Goal: Task Accomplishment & Management: Manage account settings

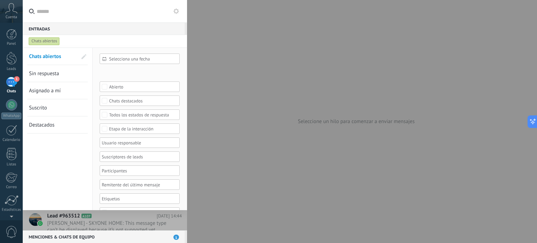
click at [16, 75] on div "Panel Leads 1 Chats WhatsApp Clientes" at bounding box center [11, 148] width 23 height 239
click at [11, 84] on div "1" at bounding box center [11, 82] width 11 height 10
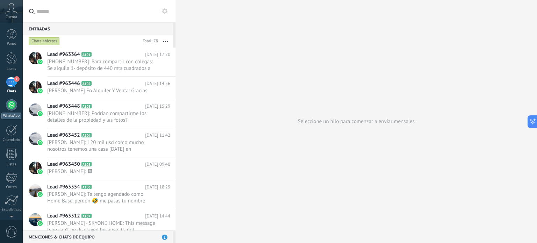
click at [3, 114] on div "WhatsApp" at bounding box center [11, 115] width 20 height 7
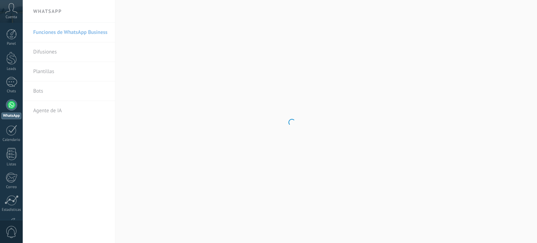
click at [7, 18] on span "Cuenta" at bounding box center [12, 17] width 12 height 5
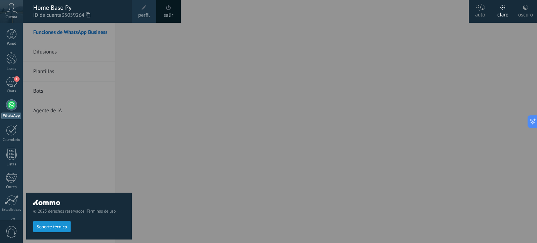
click at [167, 9] on span at bounding box center [168, 7] width 5 height 5
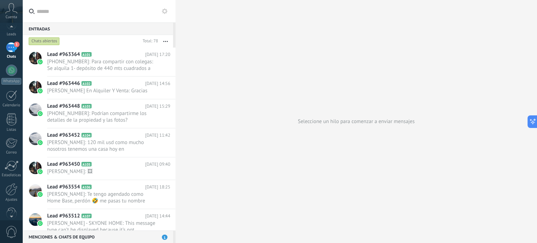
scroll to position [48, 0]
click at [13, 216] on div "© 2025 derechos reservados | Términos de uso Soporte técnico Cuenta Home Base P…" at bounding box center [11, 121] width 23 height 243
click at [8, 177] on div at bounding box center [12, 176] width 12 height 12
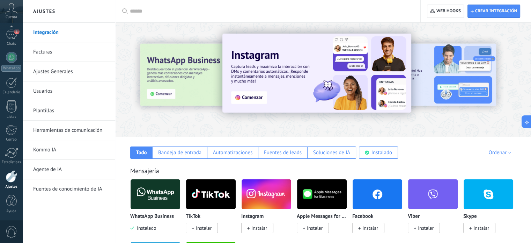
click at [145, 229] on span "Instalado" at bounding box center [145, 228] width 22 height 6
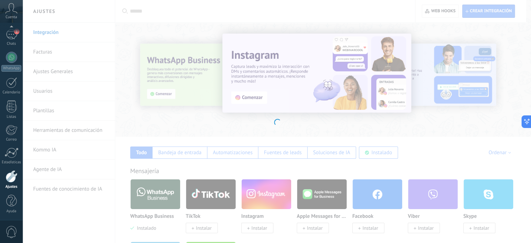
click at [144, 202] on div at bounding box center [277, 121] width 509 height 243
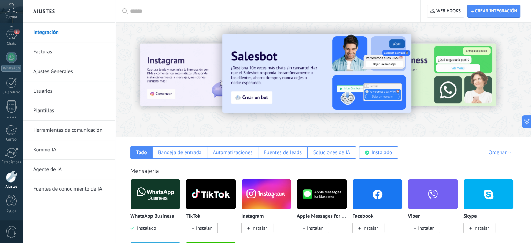
drag, startPoint x: 145, startPoint y: 205, endPoint x: 144, endPoint y: 202, distance: 3.6
click at [144, 202] on img at bounding box center [156, 194] width 50 height 34
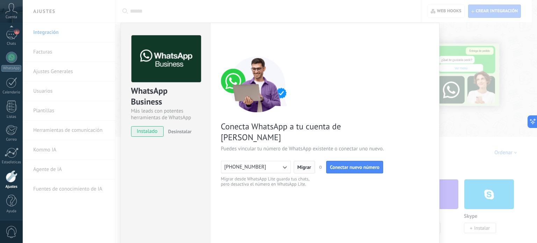
click at [306, 165] on span "Migrar" at bounding box center [304, 167] width 14 height 5
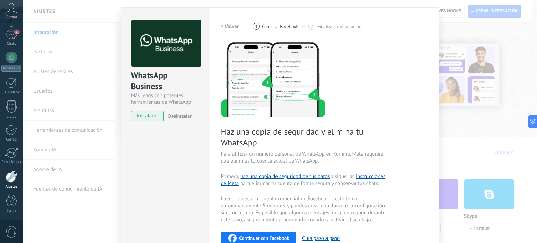
scroll to position [14, 0]
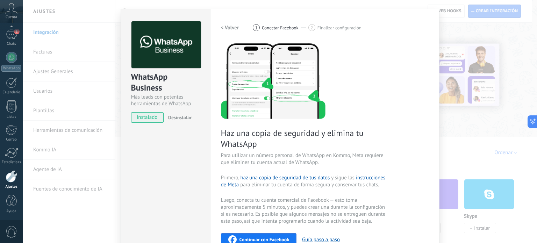
click at [178, 117] on span "Desinstalar" at bounding box center [179, 117] width 23 height 6
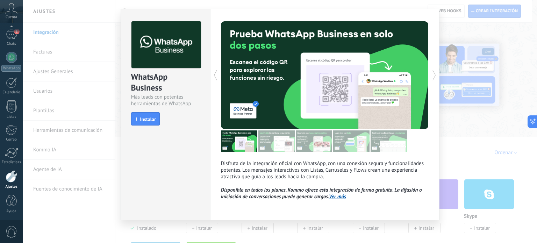
click at [343, 199] on link "Ver más" at bounding box center [337, 196] width 17 height 7
click at [76, 230] on div "WhatsApp Business Más leads con potentes herramientas de WhatsApp install Insta…" at bounding box center [280, 121] width 514 height 243
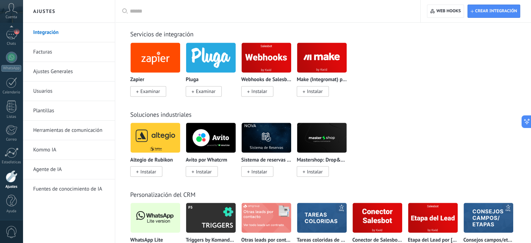
scroll to position [1292, 0]
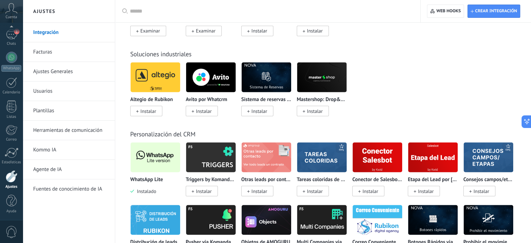
click at [149, 194] on span "Instalado" at bounding box center [145, 191] width 22 height 6
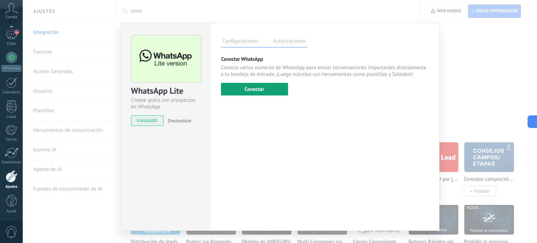
click at [265, 88] on button "Conectar" at bounding box center [254, 89] width 67 height 13
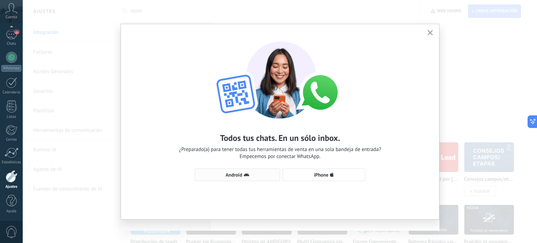
click at [239, 172] on span "Android" at bounding box center [233, 174] width 16 height 5
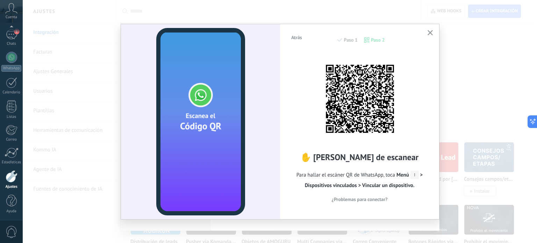
click at [430, 33] on use "button" at bounding box center [429, 32] width 5 height 5
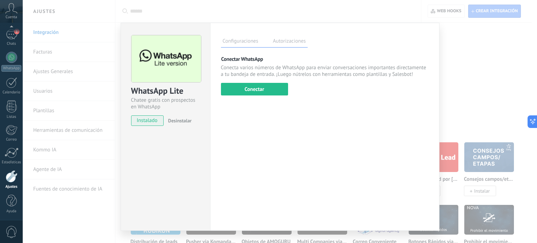
click at [301, 39] on label "Autorizaciones" at bounding box center [289, 42] width 36 height 10
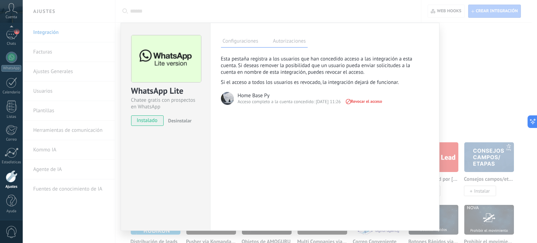
click at [374, 101] on span "Revocar el acceso" at bounding box center [362, 101] width 37 height 5
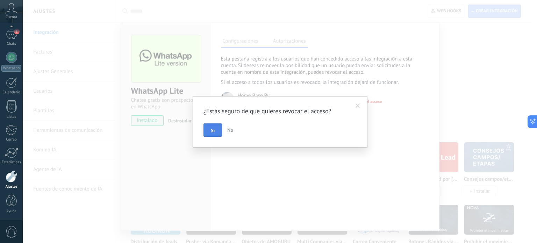
click at [214, 131] on span "Si" at bounding box center [213, 130] width 4 height 5
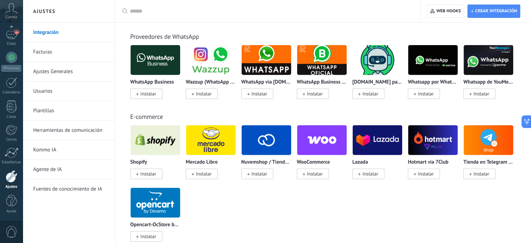
scroll to position [122, 0]
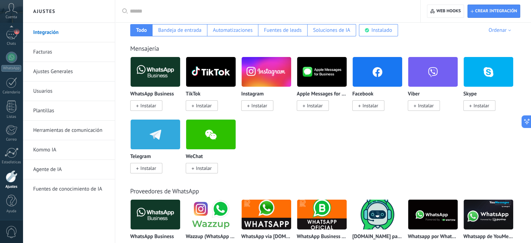
click at [144, 101] on span "Instalar" at bounding box center [146, 105] width 32 height 10
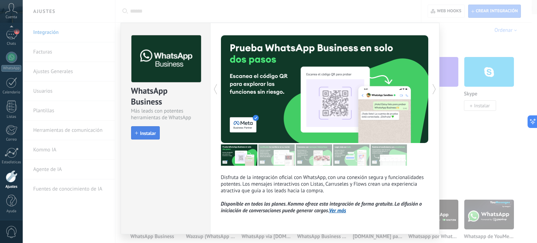
click at [138, 131] on span "Instalar" at bounding box center [145, 133] width 21 height 5
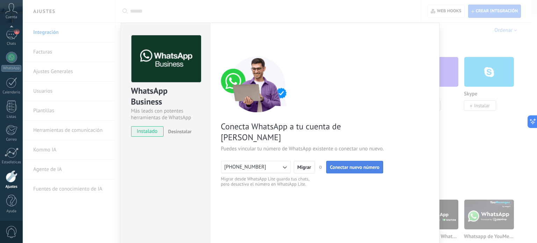
click at [366, 165] on span "Conectar nuevo número" at bounding box center [355, 167] width 50 height 5
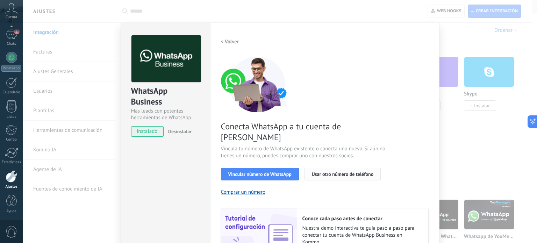
click at [333, 172] on span "Usar otro número de teléfono" at bounding box center [342, 174] width 61 height 5
click at [57, 34] on div "WhatsApp Business Más leads con potentes herramientas de WhatsApp instalado Des…" at bounding box center [280, 121] width 514 height 243
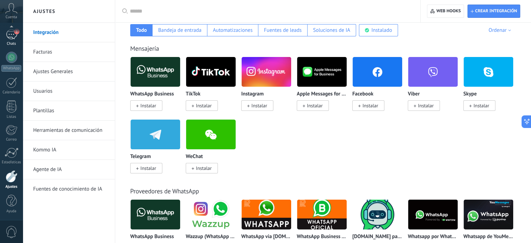
click at [17, 40] on link "1 Chats" at bounding box center [11, 37] width 23 height 17
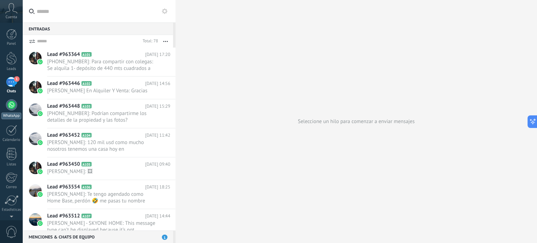
click at [8, 113] on div "WhatsApp" at bounding box center [11, 115] width 20 height 7
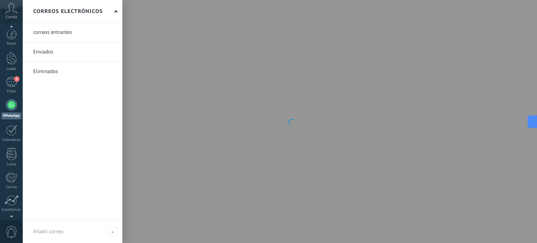
scroll to position [2, 0]
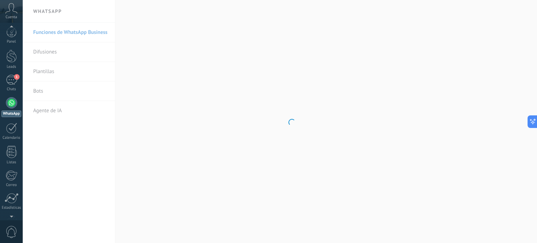
click at [11, 233] on span "0" at bounding box center [12, 232] width 12 height 12
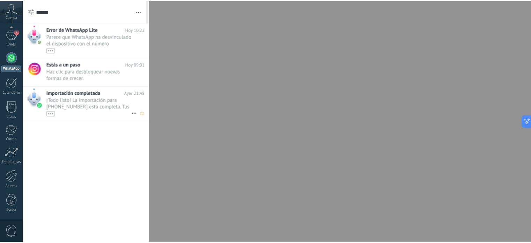
scroll to position [0, 0]
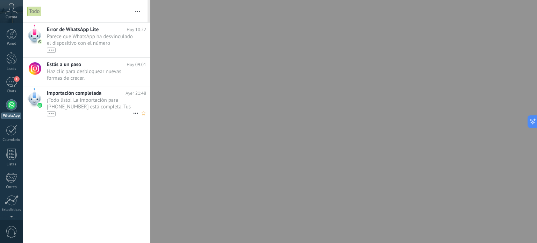
click at [117, 107] on span "¡Todo listo! La importación para +595 971 391900 está completa. Tus datos de Wh…" at bounding box center [90, 107] width 86 height 20
click at [48, 113] on div "•••" at bounding box center [51, 113] width 9 height 5
click at [50, 126] on div "•••" at bounding box center [51, 126] width 9 height 5
click at [82, 98] on span "¡Todo listo! La importación para +595 971 391900 está completa. Tus datos de Wh…" at bounding box center [90, 107] width 86 height 20
click at [34, 96] on div at bounding box center [34, 98] width 14 height 20
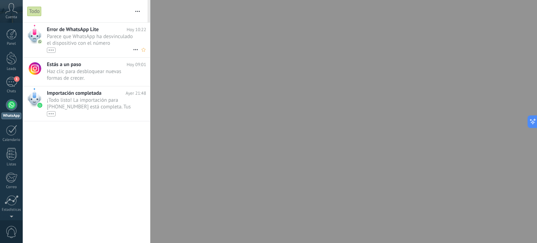
click at [118, 51] on div "•••" at bounding box center [90, 50] width 86 height 6
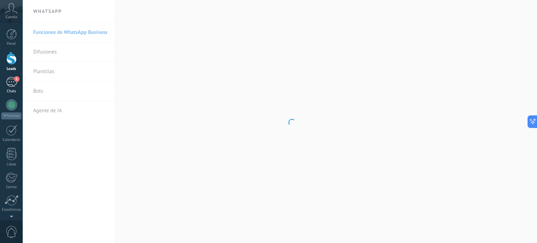
click at [12, 84] on div "1" at bounding box center [11, 82] width 11 height 10
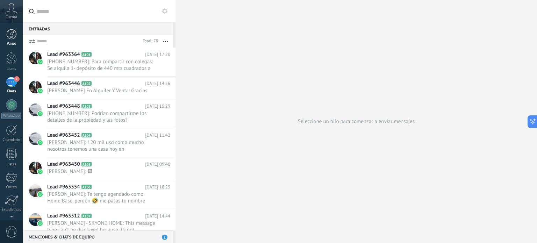
click at [12, 32] on div at bounding box center [11, 34] width 10 height 10
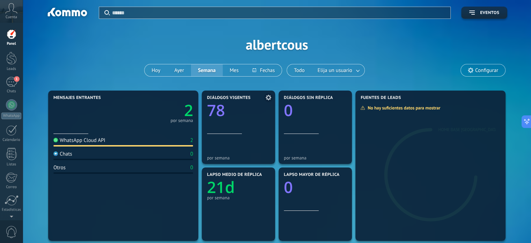
click at [218, 110] on text "78" at bounding box center [216, 110] width 18 height 21
click at [272, 99] on span at bounding box center [268, 97] width 9 height 9
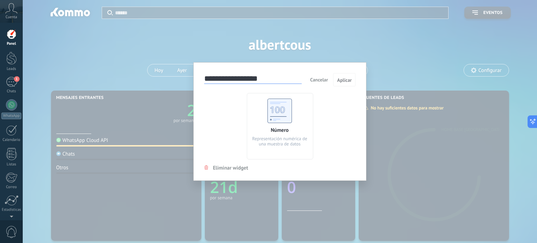
click at [221, 166] on span "Eliminar widget" at bounding box center [230, 168] width 35 height 7
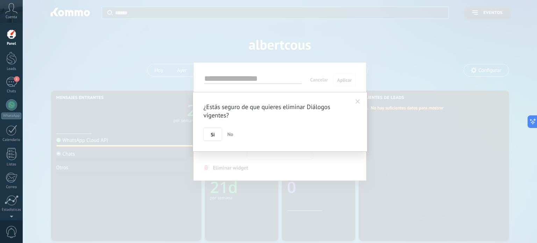
click at [228, 132] on span "No" at bounding box center [230, 134] width 6 height 6
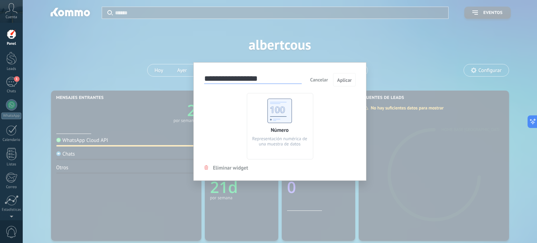
click at [328, 79] on button "Cancelar" at bounding box center [318, 79] width 23 height 10
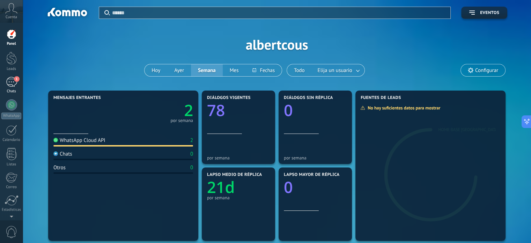
click at [0, 83] on link "1 Chats" at bounding box center [11, 85] width 23 height 17
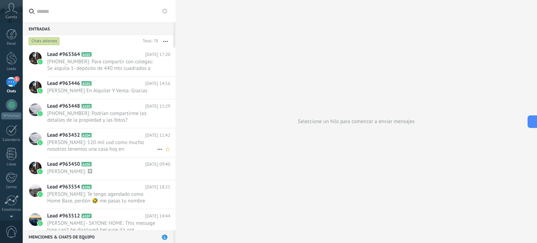
click at [85, 132] on h2 "Lead #963452 A104" at bounding box center [96, 135] width 98 height 7
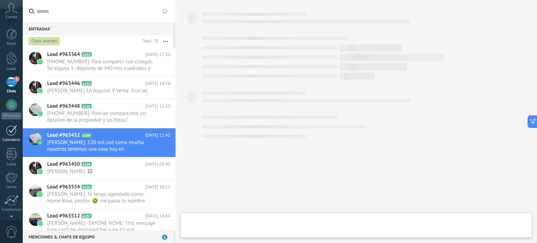
click at [8, 128] on div at bounding box center [11, 130] width 11 height 11
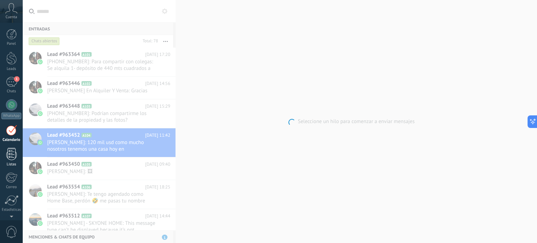
click at [7, 157] on div at bounding box center [11, 154] width 10 height 12
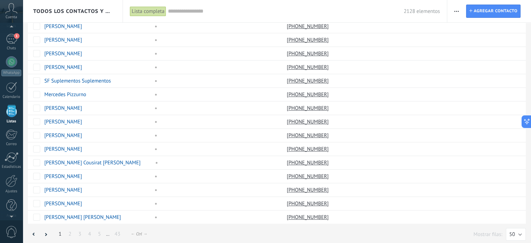
scroll to position [48, 0]
click at [10, 137] on div "Correo" at bounding box center [11, 139] width 20 height 5
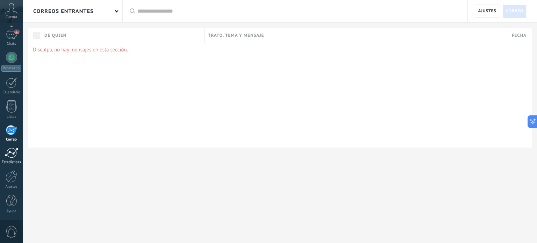
click at [15, 153] on div at bounding box center [12, 152] width 14 height 10
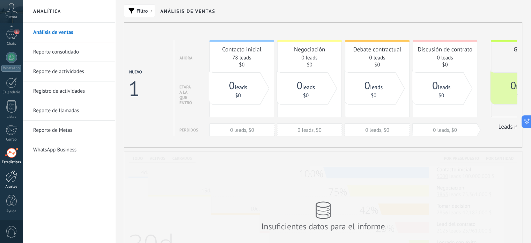
click at [8, 177] on div at bounding box center [12, 176] width 12 height 12
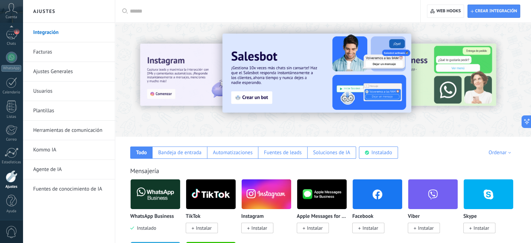
click at [272, 82] on img at bounding box center [317, 73] width 189 height 79
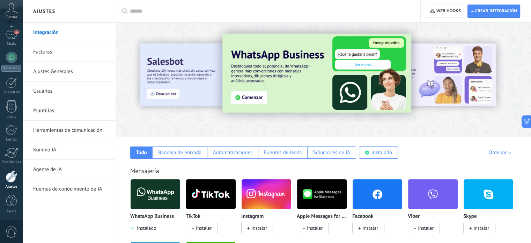
click at [147, 225] on body ".abccls-1,.abccls-2{fill-rule:evenodd}.abccls-2{fill:#fff} .abfcls-1{fill:none}…" at bounding box center [265, 121] width 531 height 243
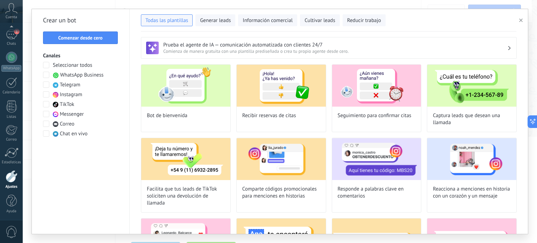
click at [48, 74] on span at bounding box center [46, 75] width 6 height 6
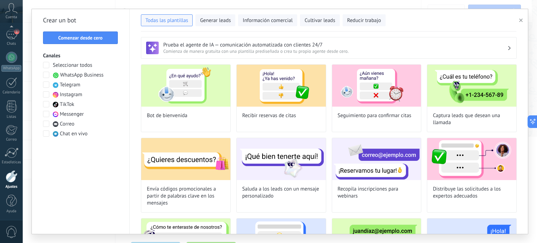
click at [46, 84] on span at bounding box center [46, 84] width 6 height 6
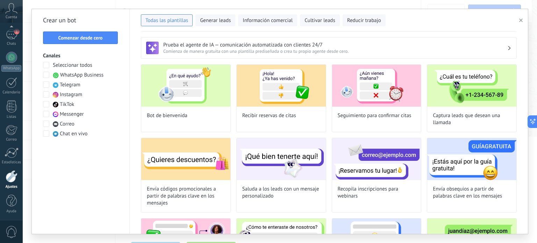
click at [46, 84] on span at bounding box center [46, 84] width 6 height 6
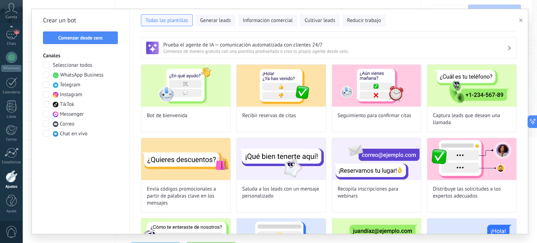
click at [44, 74] on span at bounding box center [46, 75] width 6 height 6
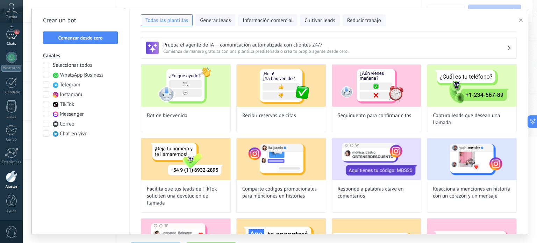
click at [11, 34] on div "1" at bounding box center [11, 34] width 11 height 10
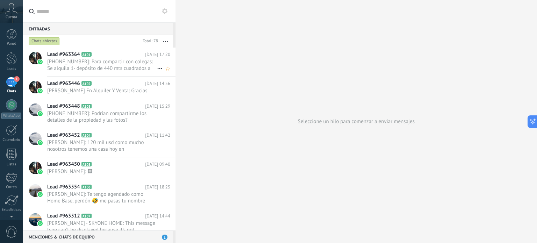
click at [164, 49] on div "Lead #963364 A101 18/08/2025 17:20 +595981454041: Para compartir con colegas: S…" at bounding box center [111, 62] width 128 height 29
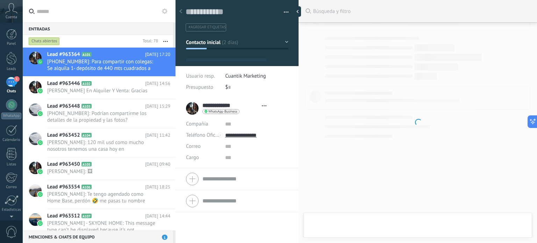
click at [164, 34] on div "Entradas 0" at bounding box center [98, 28] width 150 height 13
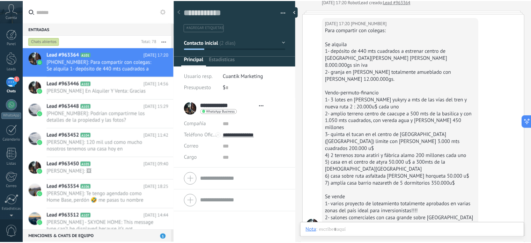
scroll to position [10, 0]
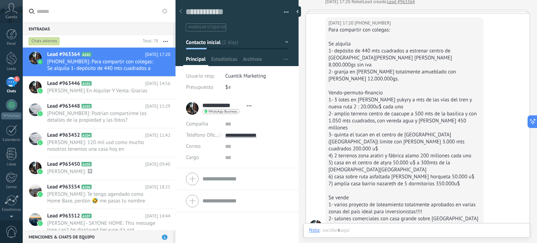
click at [168, 44] on button "button" at bounding box center [165, 41] width 15 height 13
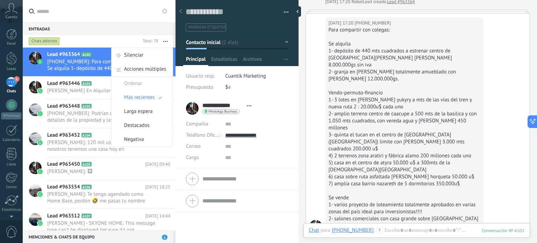
click at [130, 7] on input "text" at bounding box center [103, 11] width 133 height 22
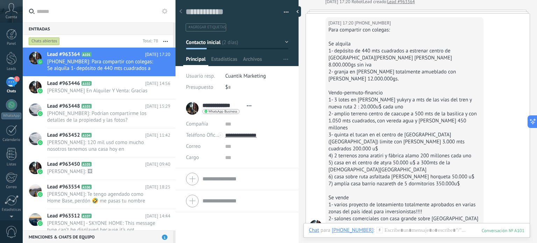
click at [168, 46] on button "button" at bounding box center [165, 41] width 15 height 13
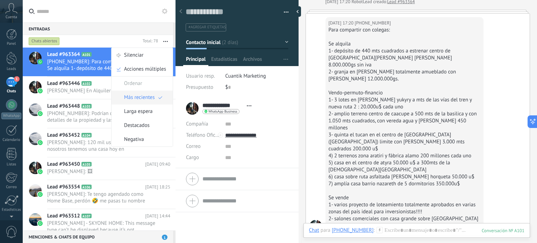
click at [150, 101] on span "Más recientes" at bounding box center [139, 97] width 31 height 14
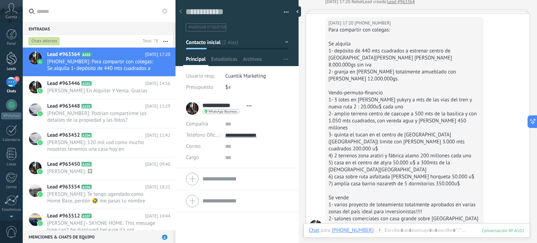
click at [8, 58] on div at bounding box center [11, 58] width 10 height 13
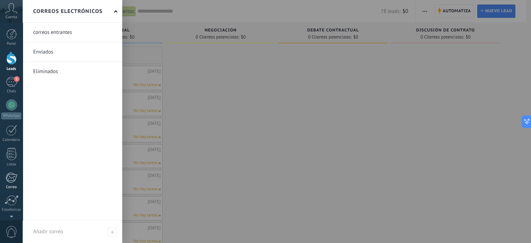
click at [6, 180] on div at bounding box center [12, 177] width 12 height 10
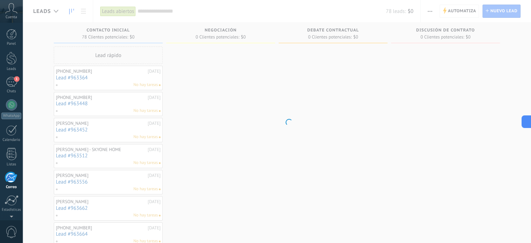
scroll to position [48, 0]
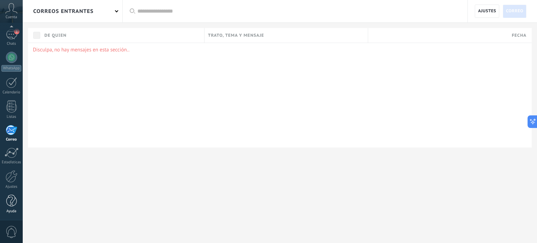
click at [14, 201] on div at bounding box center [11, 201] width 10 height 12
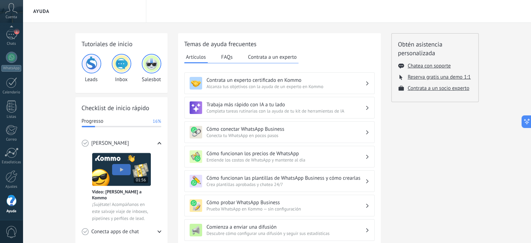
click at [154, 142] on div "Conoce Kommo" at bounding box center [122, 142] width 80 height 19
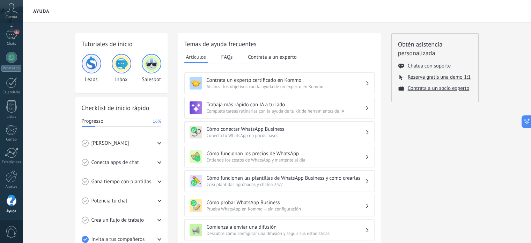
click at [144, 161] on div "Conecta apps de chat" at bounding box center [122, 162] width 80 height 19
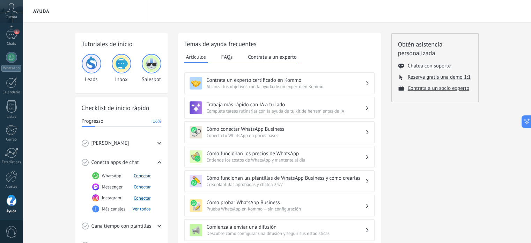
click at [138, 176] on button "Conectar" at bounding box center [142, 176] width 17 height 6
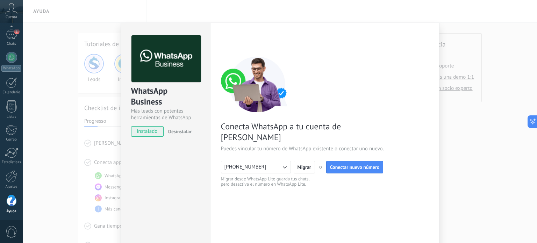
click at [170, 134] on span "Desinstalar" at bounding box center [179, 131] width 23 height 6
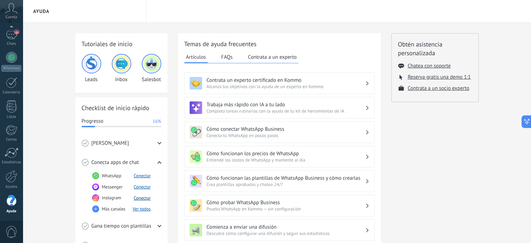
click at [138, 198] on button "Conectar" at bounding box center [142, 198] width 17 height 6
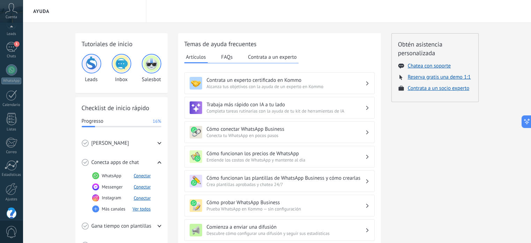
click at [7, 29] on div at bounding box center [11, 28] width 23 height 10
click at [7, 88] on link "1 Chats" at bounding box center [11, 85] width 23 height 17
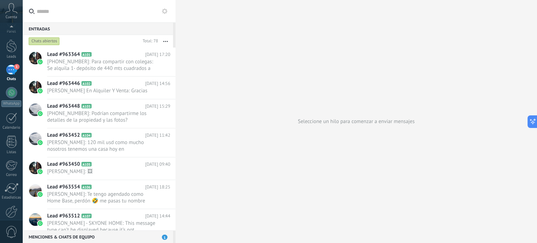
scroll to position [48, 0]
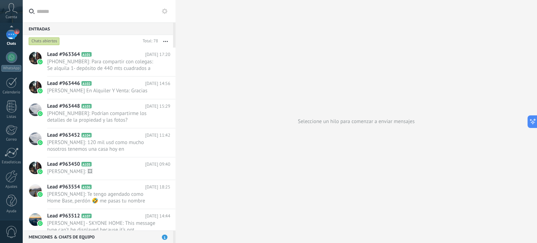
click at [11, 189] on div "Panel Leads 1 Chats WhatsApp Clientes" at bounding box center [11, 100] width 23 height 239
click at [168, 40] on button "button" at bounding box center [165, 41] width 15 height 13
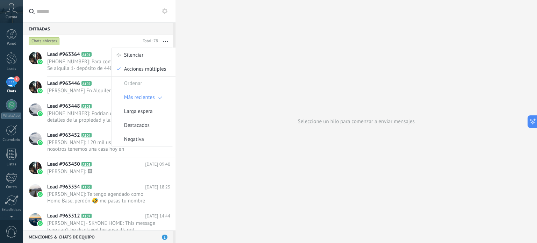
click at [166, 43] on button "button" at bounding box center [165, 41] width 15 height 13
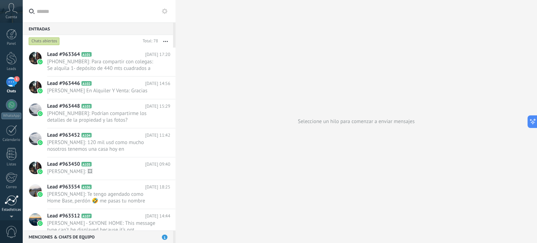
click at [7, 203] on div at bounding box center [12, 200] width 14 height 10
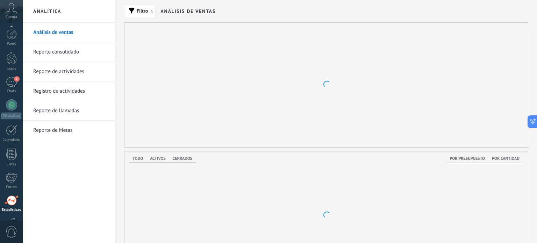
scroll to position [48, 0]
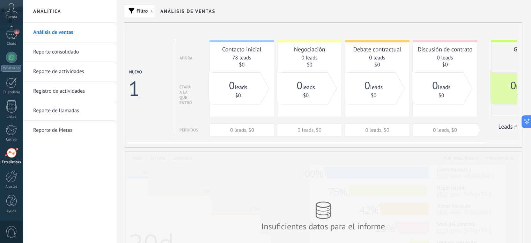
click at [239, 54] on div "Contacto inicial 78 leads $0" at bounding box center [242, 55] width 64 height 28
click at [14, 36] on div "1" at bounding box center [11, 34] width 11 height 10
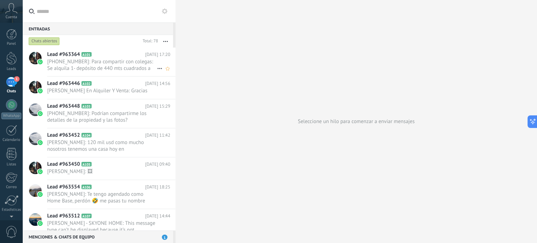
click at [119, 60] on span "+595981454041: Para compartir con colegas: Se alquila 1- depósito de 440 mts cu…" at bounding box center [102, 64] width 110 height 13
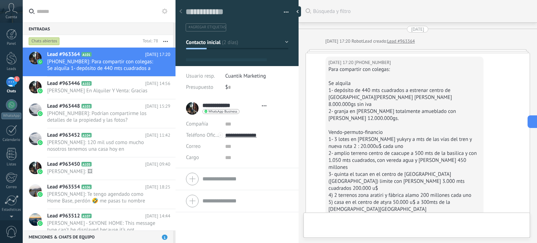
type textarea "**********"
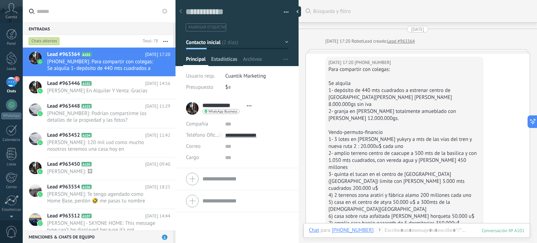
click at [227, 61] on span "Estadísticas" at bounding box center [224, 61] width 26 height 10
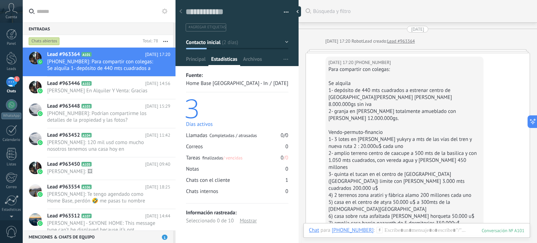
click at [196, 125] on div "Días activos" at bounding box center [237, 124] width 102 height 7
click at [197, 107] on div "3" at bounding box center [236, 107] width 104 height 25
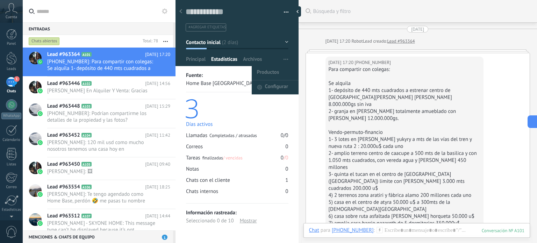
click at [285, 60] on button "button" at bounding box center [286, 59] width 10 height 13
click at [273, 89] on span "Configurar" at bounding box center [276, 87] width 23 height 14
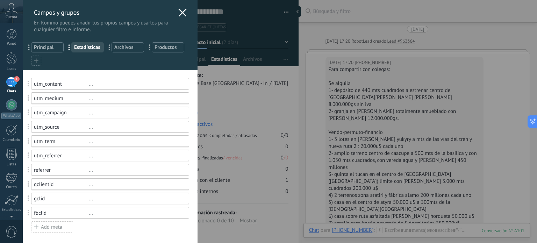
click at [179, 9] on icon at bounding box center [182, 12] width 8 height 8
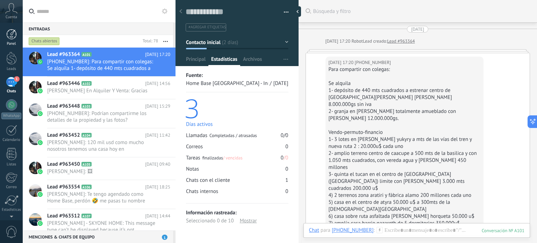
click at [6, 34] on div at bounding box center [11, 34] width 10 height 10
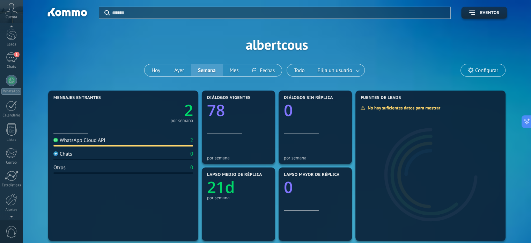
click at [13, 214] on div at bounding box center [11, 215] width 23 height 10
click at [15, 180] on div at bounding box center [12, 176] width 12 height 12
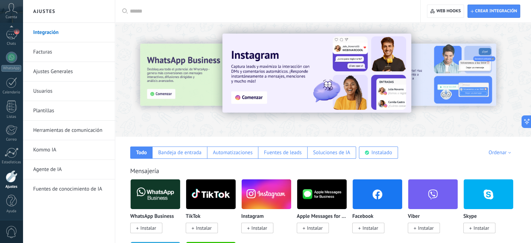
click at [263, 12] on input "text" at bounding box center [270, 11] width 281 height 7
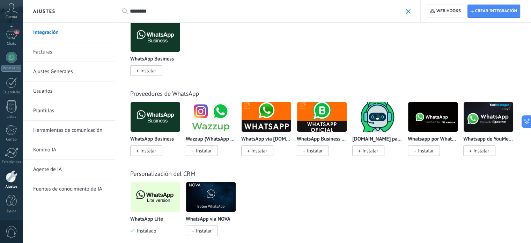
scroll to position [70, 0]
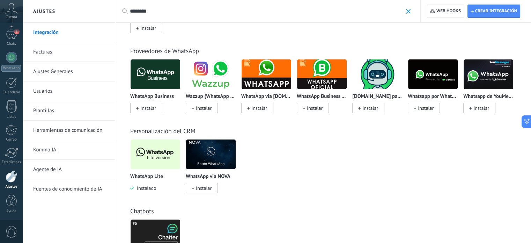
type input "********"
click at [142, 189] on span "Instalado" at bounding box center [145, 188] width 22 height 6
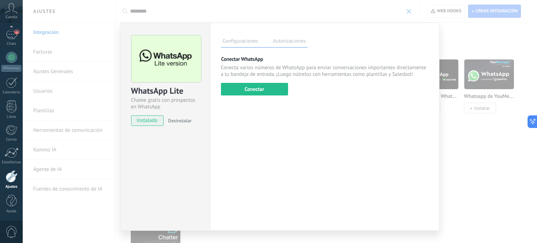
click at [187, 118] on span "Desinstalar" at bounding box center [179, 120] width 23 height 6
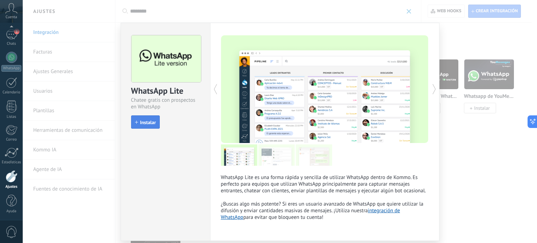
click at [154, 118] on button "Instalar" at bounding box center [145, 121] width 29 height 13
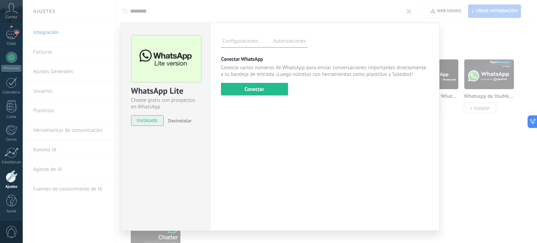
click at [293, 39] on label "Autorizaciones" at bounding box center [289, 42] width 36 height 10
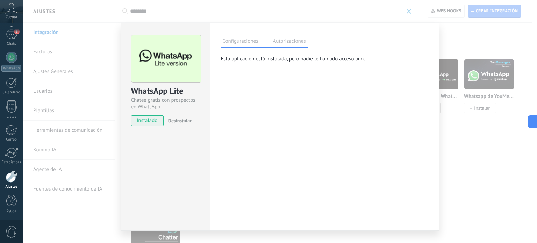
click at [244, 36] on div "Configuraciones Autorizaciones" at bounding box center [264, 41] width 87 height 12
click at [242, 41] on label "Configuraciones" at bounding box center [240, 42] width 39 height 10
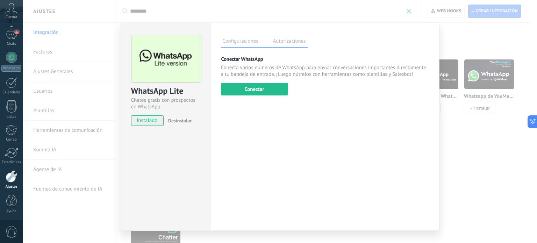
click at [408, 10] on div "WhatsApp Lite Chatee gratis con prospectos en WhatsApp instalado Desinstalar Co…" at bounding box center [280, 121] width 514 height 243
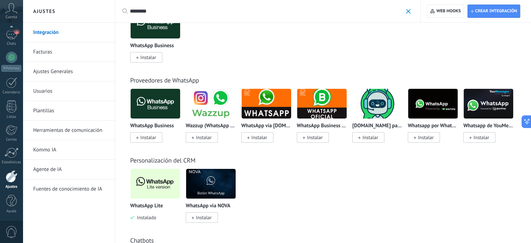
scroll to position [0, 0]
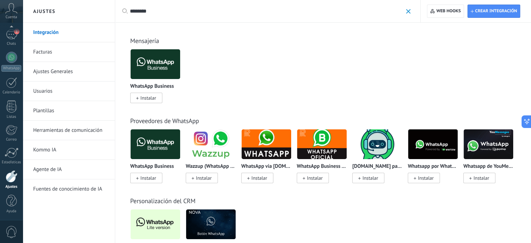
click at [154, 174] on span "Instalar" at bounding box center [146, 178] width 32 height 10
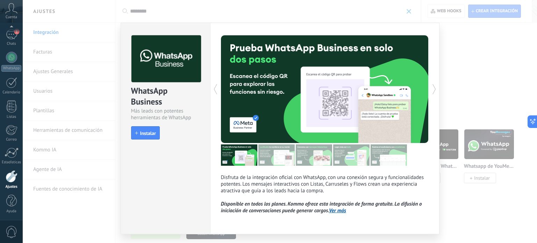
click at [145, 181] on div "WhatsApp Business Más leads con potentes herramientas de WhatsApp install Insta…" at bounding box center [165, 128] width 89 height 211
click at [145, 128] on button "Instalar" at bounding box center [145, 132] width 29 height 13
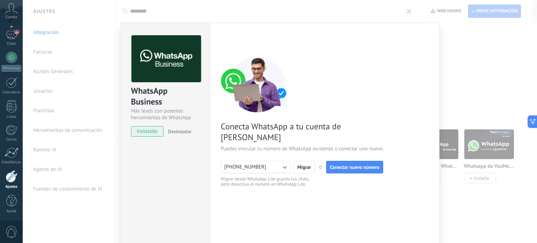
click at [261, 161] on button "+595981433588" at bounding box center [256, 167] width 70 height 13
click at [267, 161] on li "+595981433588" at bounding box center [254, 167] width 74 height 12
click at [279, 161] on button "+595981433588" at bounding box center [256, 167] width 70 height 13
click at [283, 161] on li "+595981433588" at bounding box center [254, 167] width 74 height 12
click at [284, 166] on icon "button" at bounding box center [285, 167] width 4 height 2
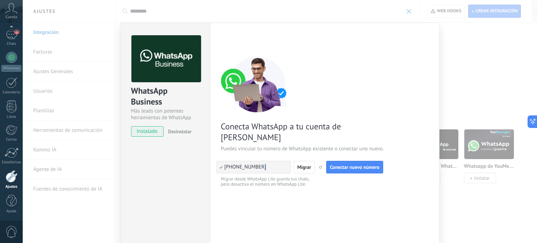
click at [284, 161] on li "+595981433588" at bounding box center [254, 167] width 74 height 12
click at [284, 166] on icon "button" at bounding box center [285, 167] width 4 height 2
click at [256, 189] on div "< Volver 1 Conectar Facebook 2 Finalizar configuración Conecta WhatsApp a tu cu…" at bounding box center [325, 143] width 208 height 216
click at [410, 9] on div "WhatsApp Business Más leads con potentes herramientas de WhatsApp instalado Des…" at bounding box center [280, 121] width 514 height 243
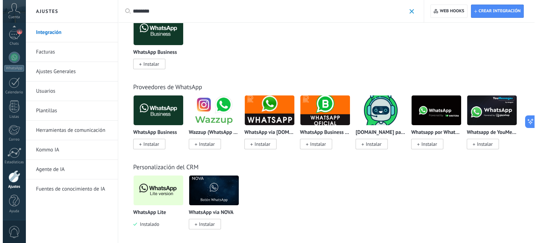
scroll to position [35, 0]
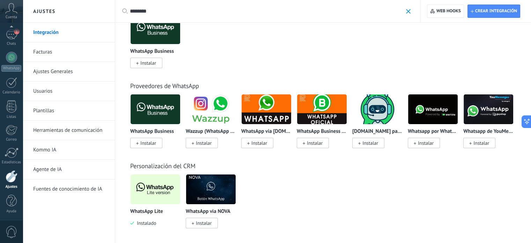
click at [148, 142] on span "Instalar" at bounding box center [148, 143] width 16 height 6
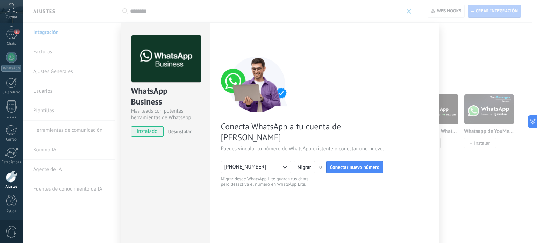
click at [171, 132] on span "Desinstalar" at bounding box center [179, 131] width 23 height 6
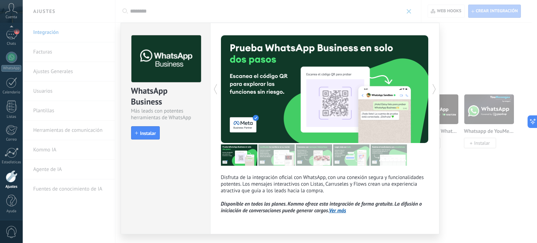
click at [413, 9] on div "WhatsApp Business Más leads con potentes herramientas de WhatsApp install Insta…" at bounding box center [280, 121] width 514 height 243
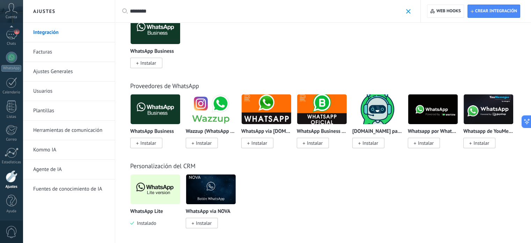
click at [158, 192] on img at bounding box center [156, 189] width 50 height 34
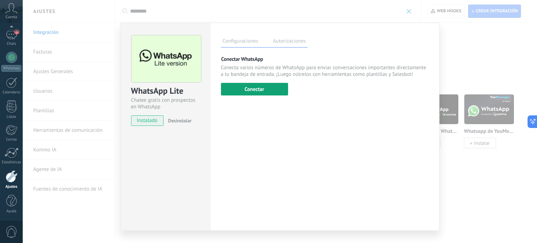
click at [243, 88] on button "Conectar" at bounding box center [254, 89] width 67 height 13
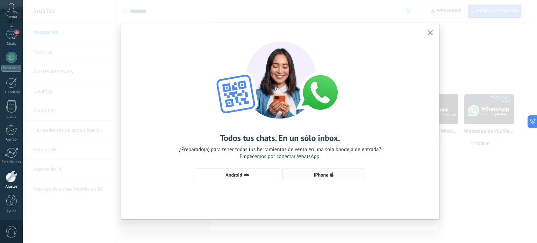
click at [316, 173] on span "iPhone" at bounding box center [321, 174] width 15 height 5
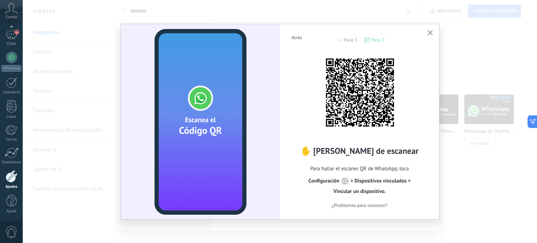
click at [345, 178] on use at bounding box center [345, 181] width 8 height 8
click at [348, 181] on use at bounding box center [345, 181] width 8 height 8
click at [355, 203] on span "¿Problemas para conectar?" at bounding box center [360, 205] width 56 height 5
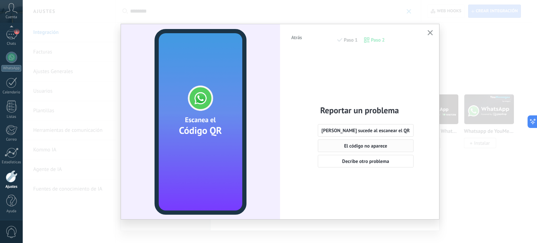
click at [362, 145] on span "El código no aparece" at bounding box center [365, 145] width 43 height 5
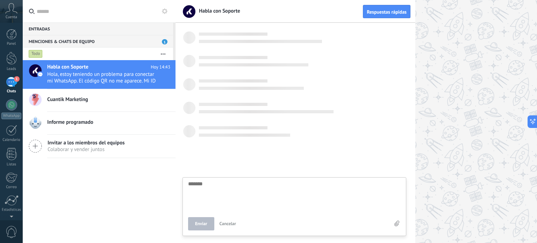
scroll to position [42, 0]
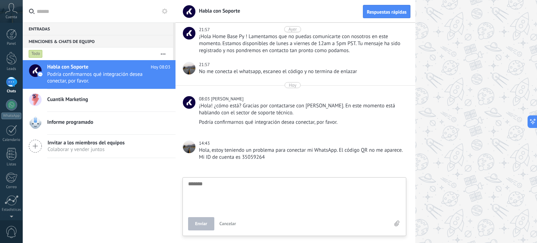
click at [45, 121] on div at bounding box center [35, 123] width 24 height 22
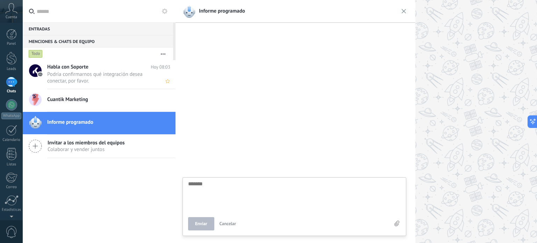
click at [70, 75] on span "Podría confirmarnos qué integración desea conectar, por favor." at bounding box center [102, 77] width 110 height 13
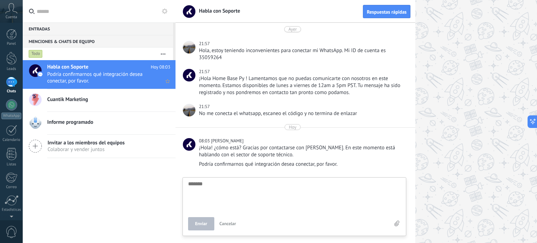
scroll to position [42, 0]
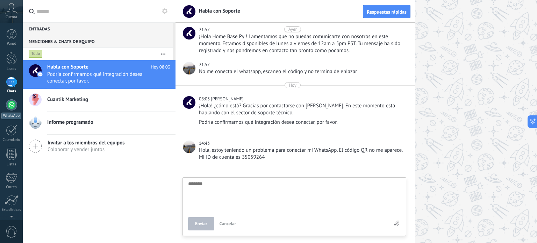
click at [9, 101] on div at bounding box center [11, 104] width 11 height 11
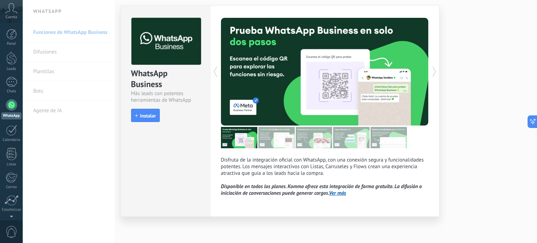
scroll to position [17, 0]
click at [422, 141] on div at bounding box center [325, 137] width 208 height 21
click at [481, 137] on div "WhatsApp Business Más leads con potentes herramientas de WhatsApp install Insta…" at bounding box center [280, 121] width 514 height 243
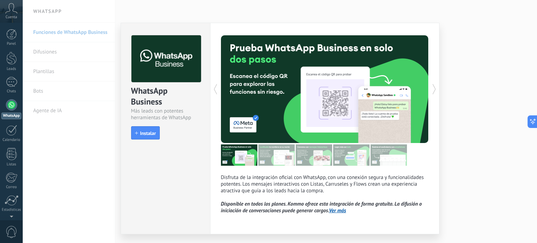
click at [342, 210] on link "Ver más" at bounding box center [337, 210] width 17 height 7
click at [214, 90] on icon at bounding box center [215, 89] width 7 height 14
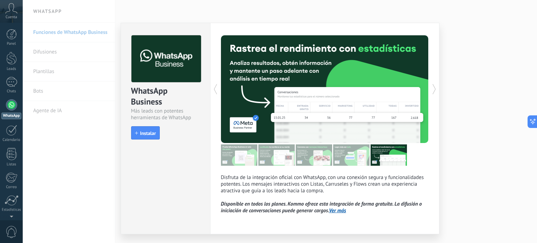
click at [212, 89] on icon at bounding box center [215, 89] width 7 height 14
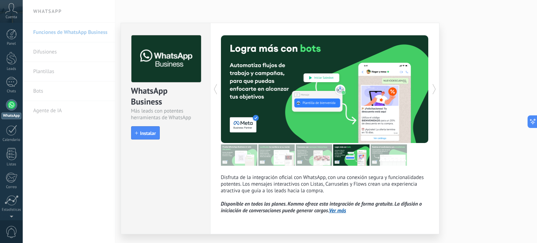
click at [131, 88] on div "WhatsApp Business" at bounding box center [165, 96] width 69 height 22
click at [106, 62] on div "WhatsApp Business Más leads con potentes herramientas de WhatsApp install Insta…" at bounding box center [280, 121] width 514 height 243
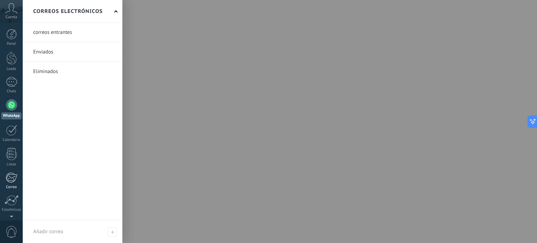
click at [11, 180] on div at bounding box center [12, 177] width 12 height 10
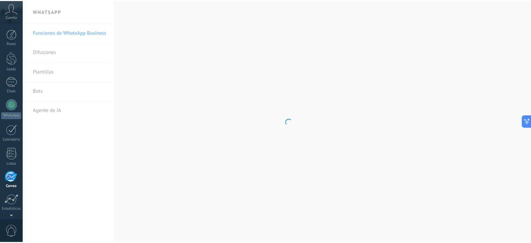
scroll to position [48, 0]
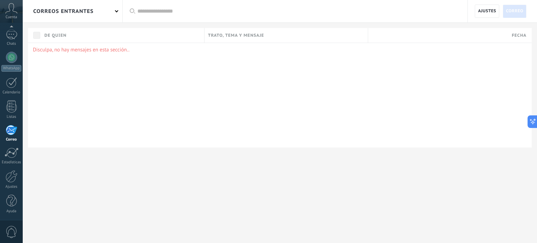
click at [11, 180] on div at bounding box center [12, 176] width 12 height 12
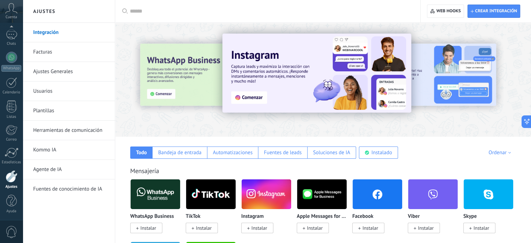
click at [64, 69] on link "Ajustes Generales" at bounding box center [70, 72] width 75 height 20
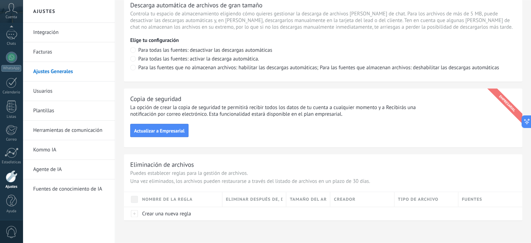
scroll to position [509, 0]
click at [64, 90] on link "Usuarios" at bounding box center [70, 91] width 75 height 20
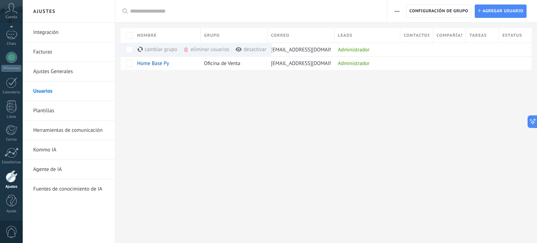
click at [74, 110] on link "Plantillas" at bounding box center [70, 111] width 75 height 20
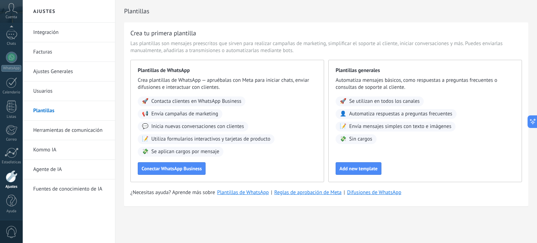
click at [74, 126] on link "Herramientas de comunicación" at bounding box center [70, 131] width 75 height 20
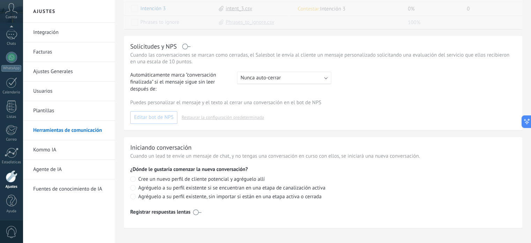
scroll to position [241, 0]
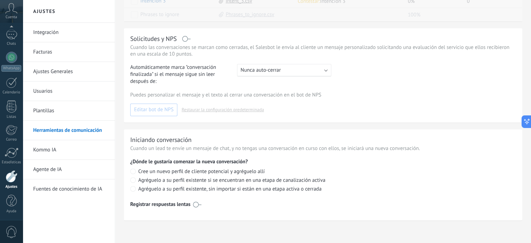
click at [58, 153] on link "Kommo IA" at bounding box center [70, 150] width 75 height 20
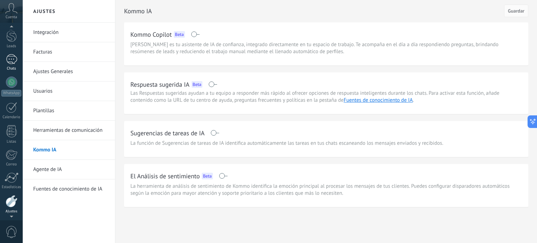
scroll to position [15, 0]
click at [9, 89] on div at bounding box center [11, 89] width 11 height 11
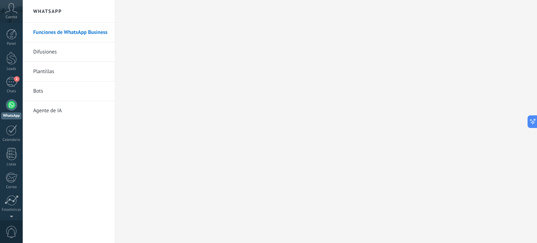
click at [46, 50] on link "Difusiones" at bounding box center [70, 52] width 75 height 20
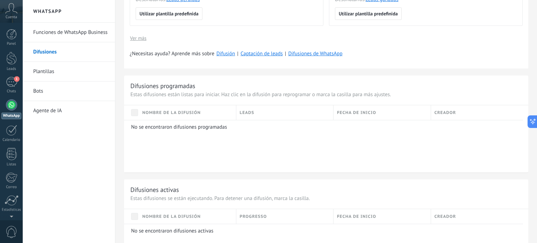
scroll to position [245, 0]
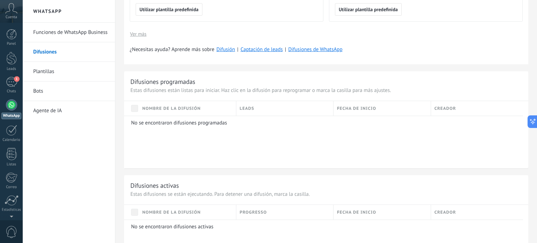
click at [86, 75] on link "Plantillas" at bounding box center [70, 72] width 75 height 20
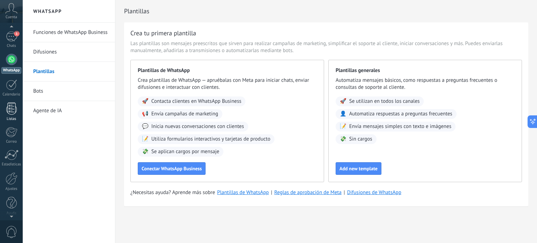
scroll to position [48, 0]
click at [16, 42] on div "Chats" at bounding box center [11, 44] width 20 height 5
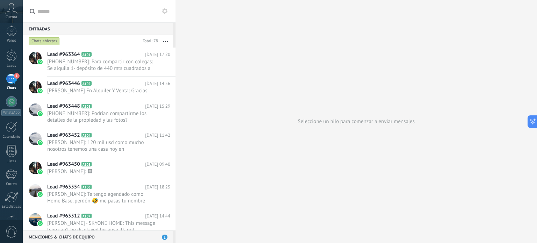
scroll to position [7, 0]
click at [8, 101] on div at bounding box center [11, 98] width 11 height 11
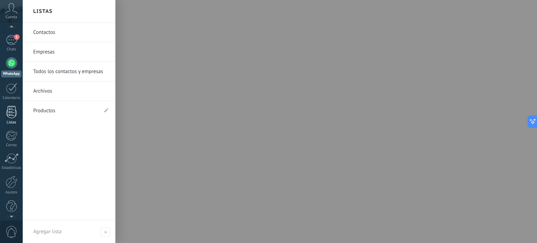
scroll to position [48, 0]
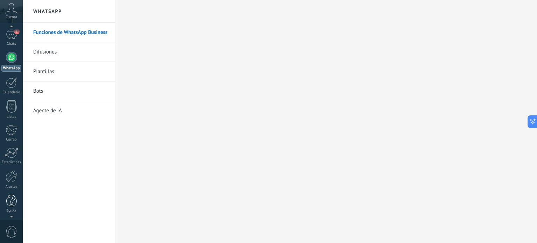
click at [12, 201] on div at bounding box center [11, 201] width 10 height 12
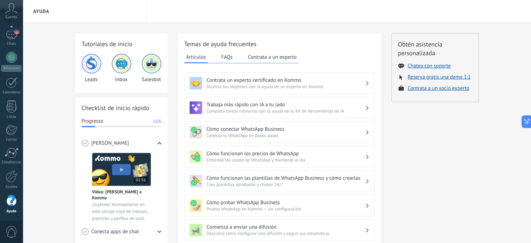
click at [120, 60] on img at bounding box center [121, 63] width 17 height 17
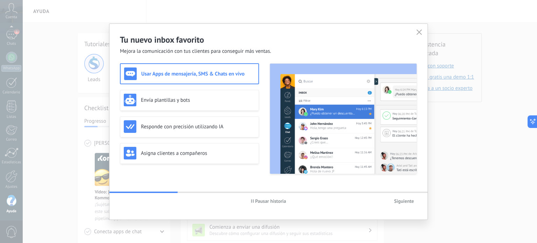
click at [418, 31] on icon "button" at bounding box center [419, 32] width 6 height 6
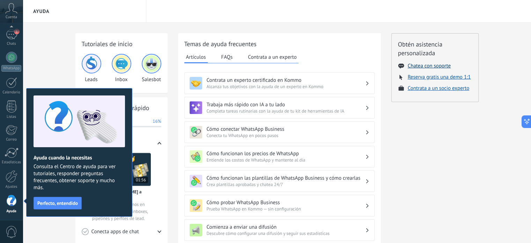
click at [436, 65] on button "Chatea con soporte" at bounding box center [429, 66] width 43 height 7
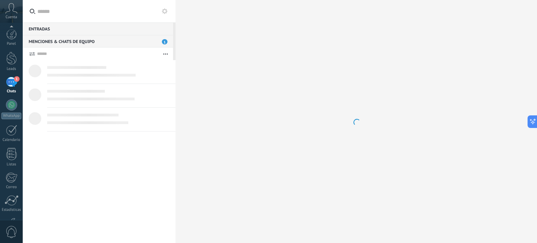
type textarea "*******"
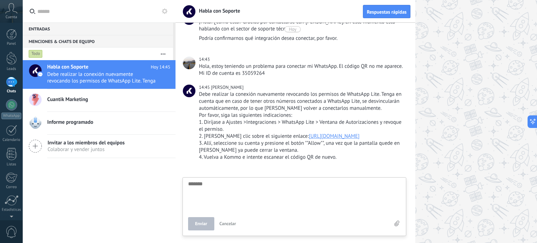
scroll to position [133, 0]
click at [452, 51] on div at bounding box center [355, 121] width 361 height 243
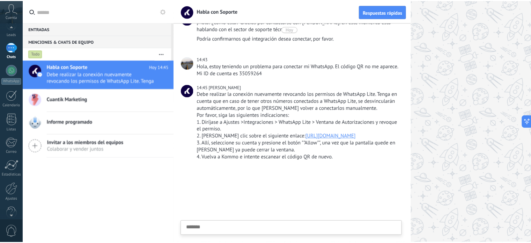
scroll to position [48, 0]
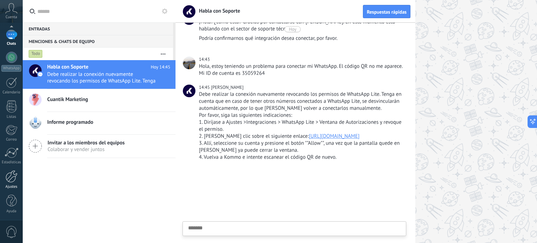
click at [13, 185] on div "Ajustes" at bounding box center [11, 186] width 20 height 5
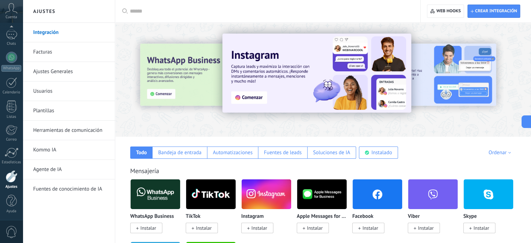
click at [187, 17] on div at bounding box center [270, 11] width 281 height 22
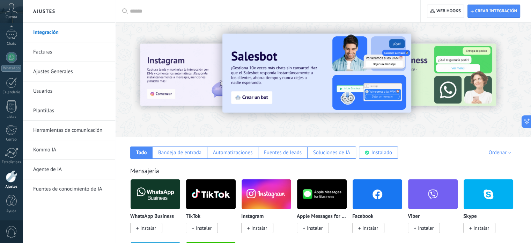
click at [189, 12] on input "text" at bounding box center [270, 11] width 281 height 7
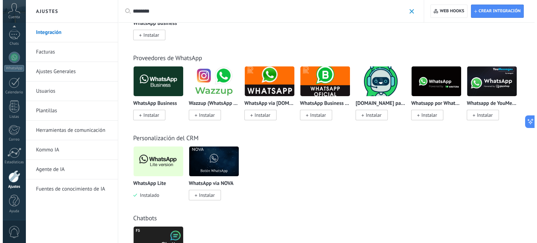
scroll to position [70, 0]
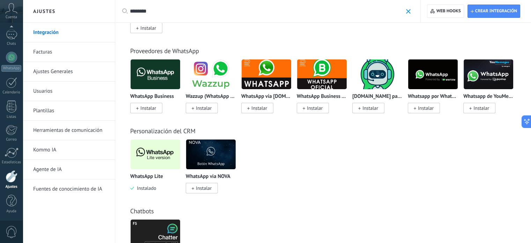
type input "********"
click at [155, 164] on img at bounding box center [156, 154] width 50 height 34
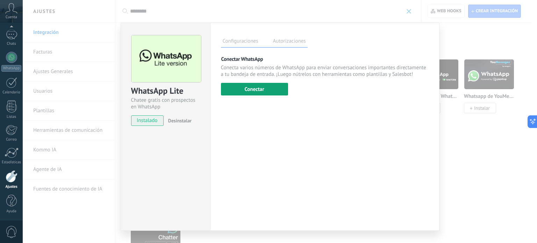
click at [250, 86] on button "Conectar" at bounding box center [254, 89] width 67 height 13
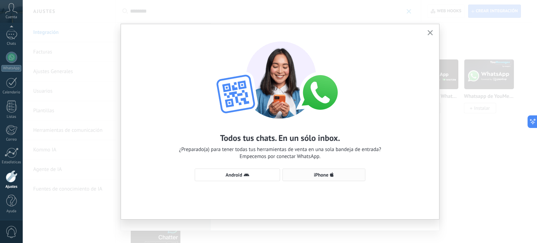
click at [301, 172] on span "iPhone" at bounding box center [323, 175] width 75 height 6
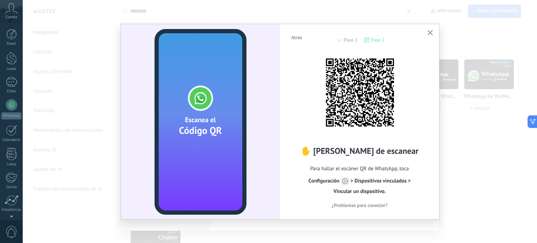
scroll to position [48, 0]
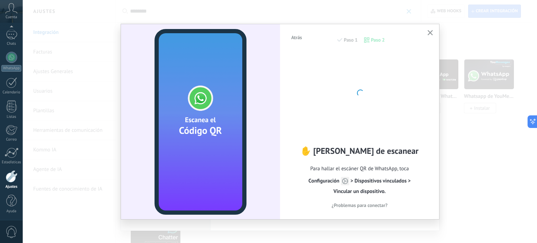
click at [292, 42] on button "Atrás" at bounding box center [296, 37] width 17 height 10
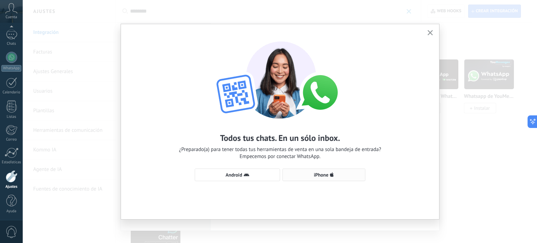
click at [312, 177] on button "iPhone" at bounding box center [323, 174] width 83 height 13
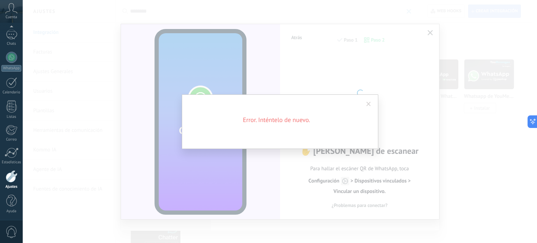
click at [367, 103] on span at bounding box center [368, 104] width 5 height 5
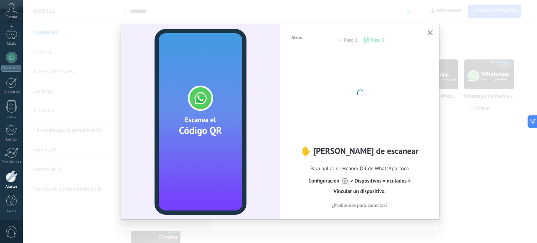
click at [431, 33] on icon "button" at bounding box center [429, 32] width 5 height 5
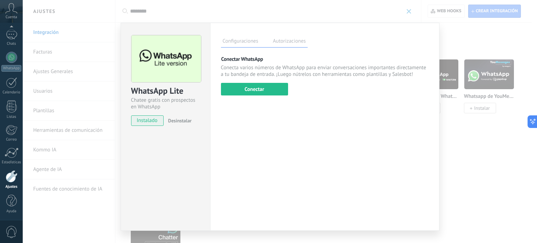
click at [292, 47] on div "Configuraciones Autorizaciones" at bounding box center [264, 41] width 87 height 12
click at [295, 42] on label "Autorizaciones" at bounding box center [289, 42] width 36 height 10
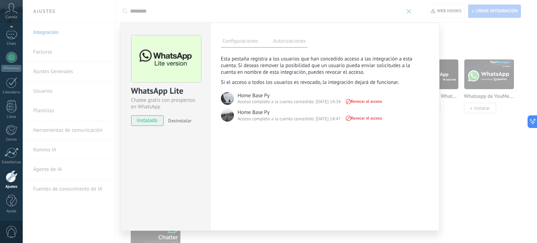
click at [364, 103] on span "Revocar el acceso" at bounding box center [362, 101] width 37 height 5
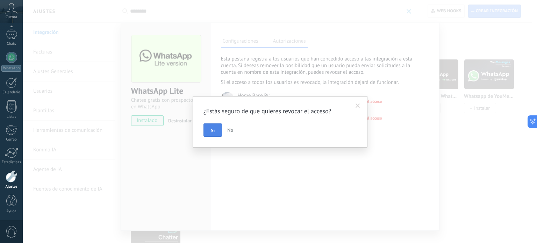
click at [215, 129] on button "Si" at bounding box center [212, 129] width 19 height 13
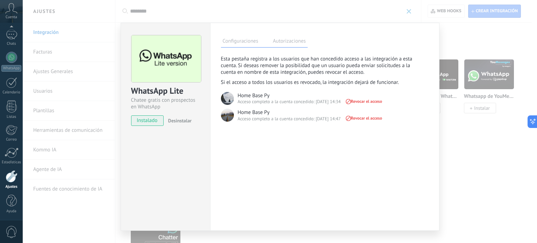
click at [364, 117] on div "Configuraciones Autorizaciones Esta pestaña registra a los usuarios que han con…" at bounding box center [324, 127] width 229 height 208
click at [363, 102] on span "Revocar el acceso" at bounding box center [362, 101] width 37 height 5
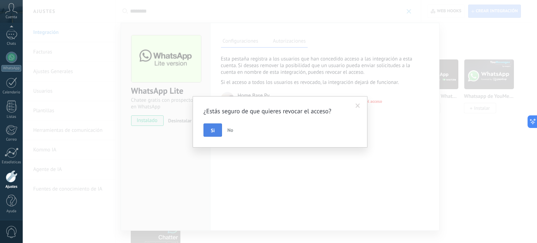
click at [215, 130] on button "Si" at bounding box center [212, 129] width 19 height 13
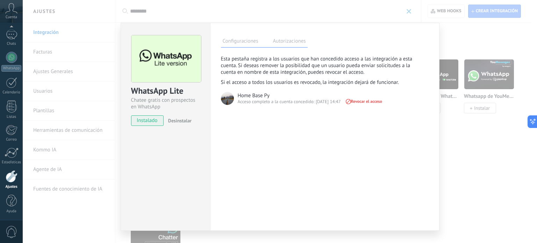
click at [357, 100] on span "Revocar el acceso" at bounding box center [362, 101] width 37 height 5
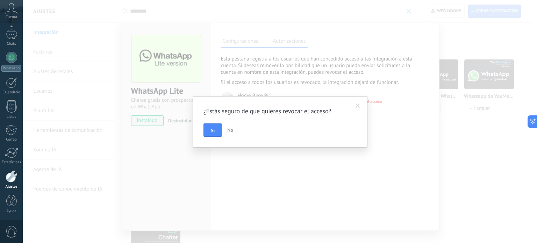
click at [225, 127] on button "No" at bounding box center [230, 129] width 12 height 13
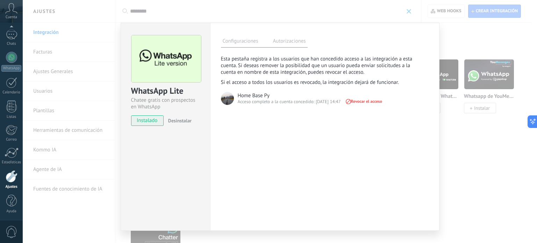
click at [232, 100] on div at bounding box center [227, 99] width 14 height 14
click at [241, 93] on div "Home Base Py" at bounding box center [254, 95] width 32 height 7
click at [246, 39] on label "Configuraciones" at bounding box center [240, 42] width 39 height 10
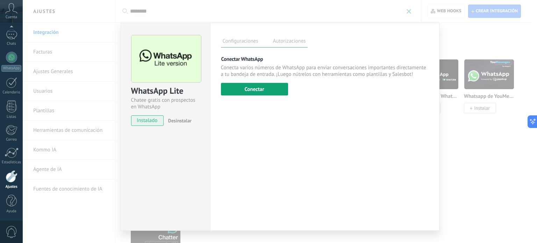
click at [253, 94] on button "Conectar" at bounding box center [254, 89] width 67 height 13
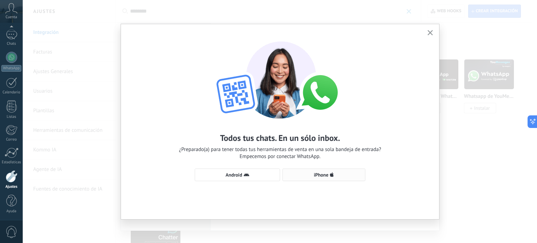
click at [312, 174] on span "iPhone" at bounding box center [323, 175] width 75 height 6
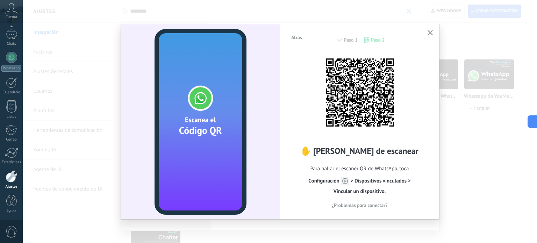
click at [293, 39] on span "Atrás" at bounding box center [296, 37] width 11 height 5
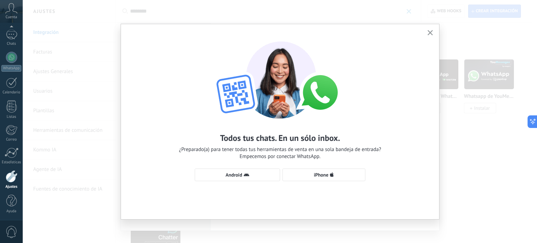
click at [429, 29] on button "button" at bounding box center [430, 32] width 9 height 9
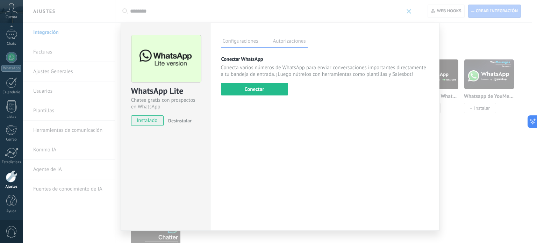
click at [274, 45] on label "Autorizaciones" at bounding box center [289, 42] width 36 height 10
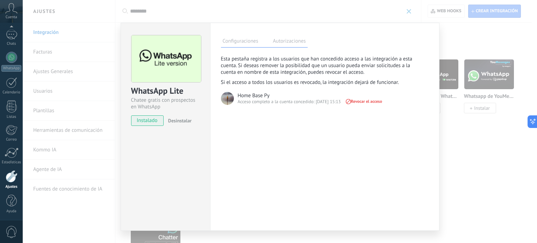
click at [224, 96] on img at bounding box center [227, 98] width 13 height 13
click at [275, 93] on div "Home Base Py" at bounding box center [310, 93] width 145 height 7
click at [254, 93] on div "Home Base Py" at bounding box center [254, 95] width 32 height 7
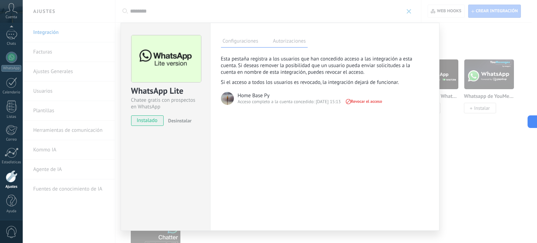
click at [298, 139] on div "Configuraciones Autorizaciones Esta pestaña registra a los usuarios que han con…" at bounding box center [324, 127] width 229 height 208
click at [334, 102] on div "Acceso completo a la cuenta concedido: 21/08/25 15:13" at bounding box center [289, 102] width 103 height 6
click at [321, 117] on div "Configuraciones Autorizaciones Esta pestaña registra a los usuarios que han con…" at bounding box center [324, 127] width 229 height 208
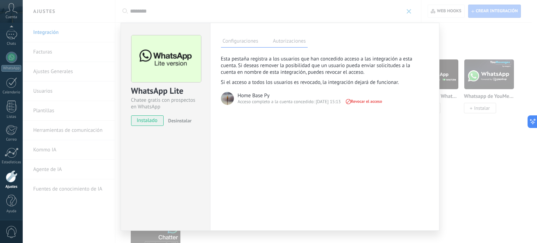
drag, startPoint x: 409, startPoint y: 16, endPoint x: 409, endPoint y: 12, distance: 3.5
click at [409, 15] on div "WhatsApp Lite Chatee gratis con prospectos en WhatsApp instalado Desinstalar Co…" at bounding box center [280, 121] width 514 height 243
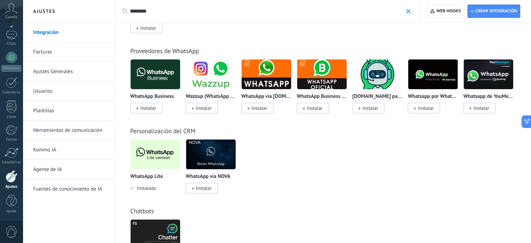
click at [58, 88] on link "Usuarios" at bounding box center [70, 91] width 75 height 20
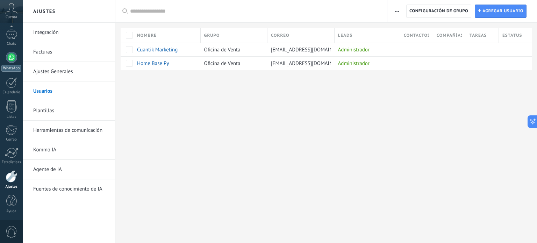
click at [12, 56] on div at bounding box center [11, 57] width 11 height 11
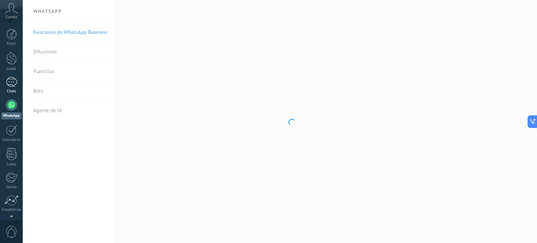
click at [13, 84] on div "1" at bounding box center [11, 82] width 11 height 10
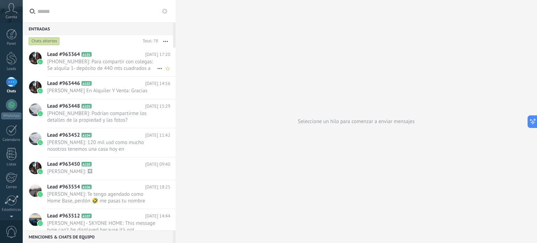
click at [124, 69] on span "+595981454041: Para compartir con colegas: Se alquila 1- depósito de 440 mts cu…" at bounding box center [102, 64] width 110 height 13
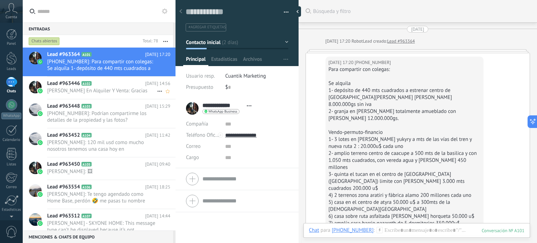
click at [106, 93] on span "Miguel Casa En Alquiler Y Venta: Gracias" at bounding box center [102, 90] width 110 height 7
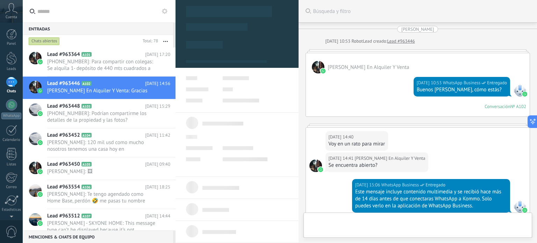
type textarea "**********"
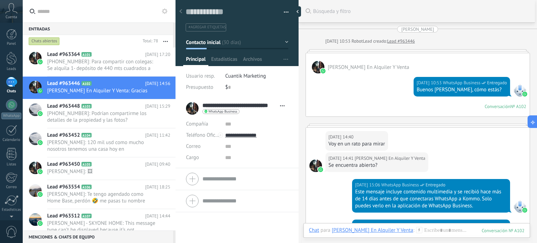
click at [233, 111] on span "WhatsApp Business" at bounding box center [222, 111] width 29 height 3
click at [10, 80] on div at bounding box center [268, 121] width 537 height 243
click at [10, 80] on div "1" at bounding box center [11, 82] width 11 height 10
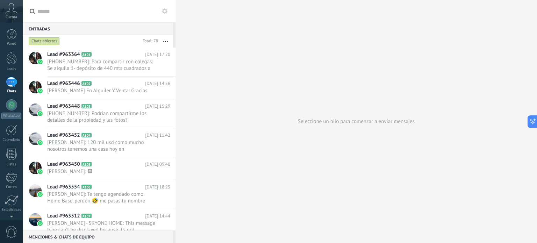
click at [14, 83] on div "1" at bounding box center [11, 82] width 11 height 10
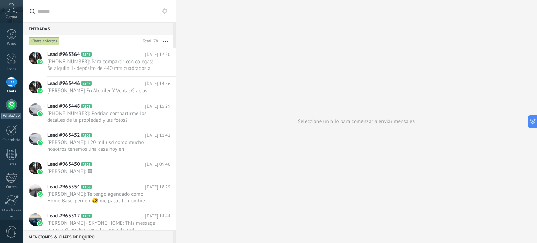
click at [14, 116] on div "WhatsApp" at bounding box center [11, 115] width 20 height 7
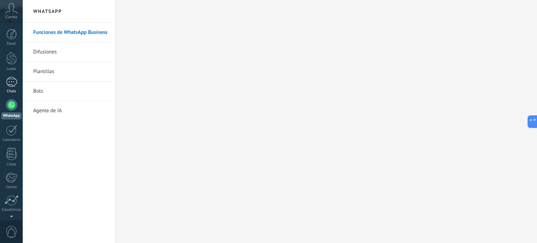
click at [8, 79] on div "1" at bounding box center [11, 82] width 11 height 10
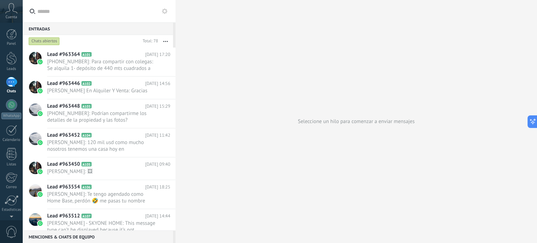
click at [168, 11] on button at bounding box center [164, 11] width 8 height 8
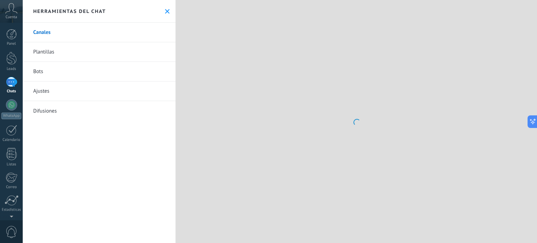
click at [167, 11] on icon at bounding box center [167, 11] width 5 height 5
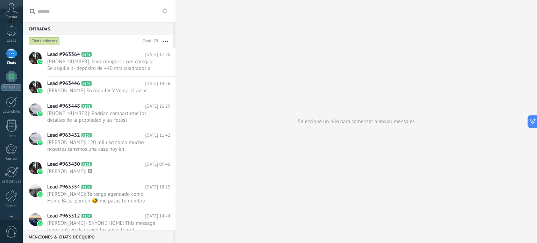
click at [11, 213] on div at bounding box center [11, 215] width 23 height 10
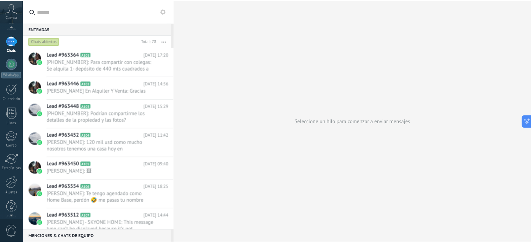
scroll to position [48, 0]
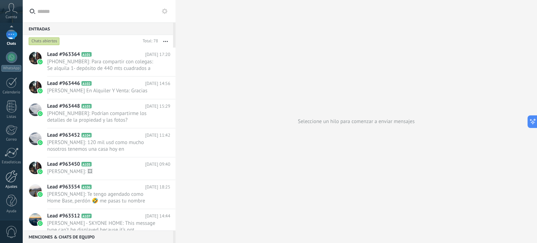
click at [13, 184] on link "Ajustes" at bounding box center [11, 179] width 23 height 19
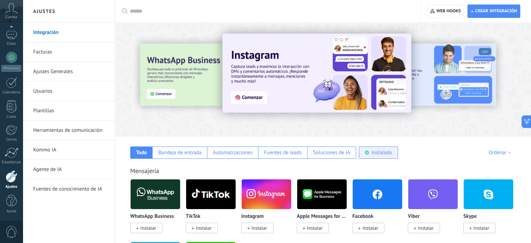
click at [373, 150] on div "Instalado" at bounding box center [382, 152] width 21 height 7
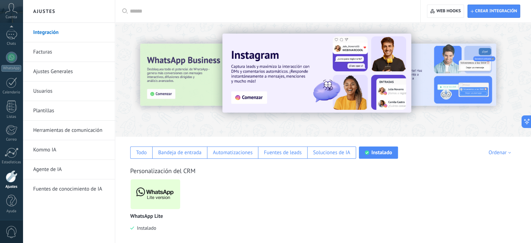
click at [165, 187] on img at bounding box center [156, 194] width 50 height 34
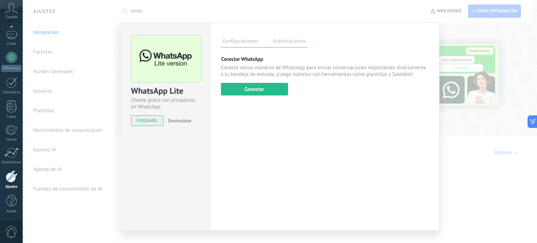
click at [286, 43] on label "Autorizaciones" at bounding box center [289, 42] width 36 height 10
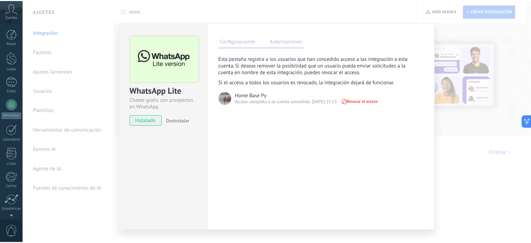
scroll to position [48, 0]
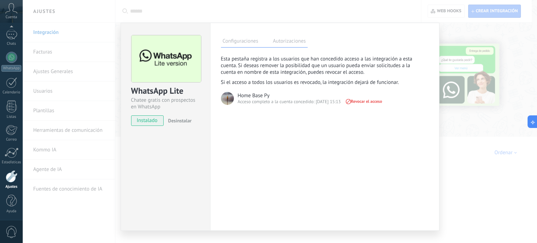
click at [76, 148] on div "WhatsApp Lite Chatee gratis con prospectos en WhatsApp instalado Desinstalar Co…" at bounding box center [280, 121] width 514 height 243
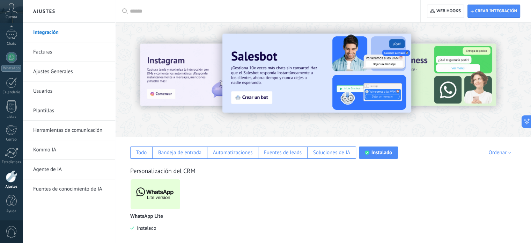
click at [17, 176] on div at bounding box center [12, 176] width 12 height 12
click at [13, 176] on div at bounding box center [12, 176] width 12 height 12
click at [11, 61] on div "Panel Leads 1 Chats WhatsApp Clientes" at bounding box center [11, 112] width 23 height 239
click at [5, 72] on link "WhatsApp" at bounding box center [11, 73] width 23 height 20
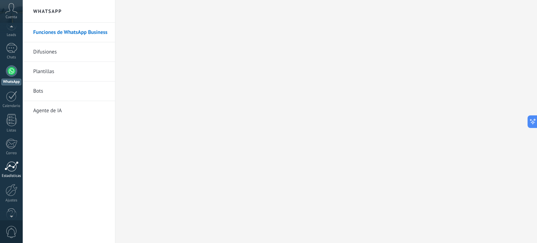
scroll to position [35, 0]
click at [15, 195] on link "Ajustes" at bounding box center [11, 192] width 23 height 19
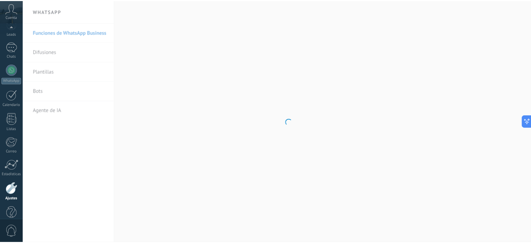
scroll to position [48, 0]
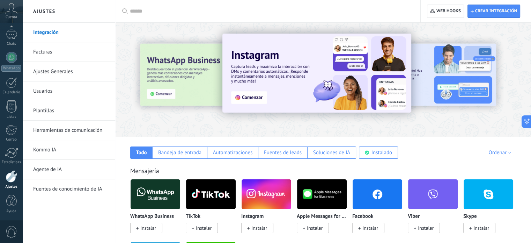
click at [53, 92] on link "Usuarios" at bounding box center [70, 91] width 75 height 20
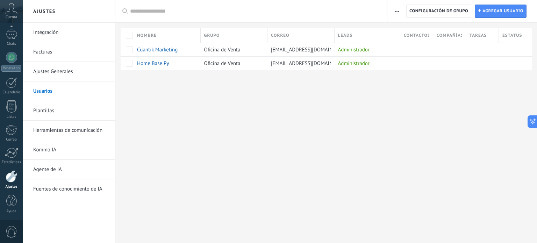
click at [61, 72] on link "Ajustes Generales" at bounding box center [70, 72] width 75 height 20
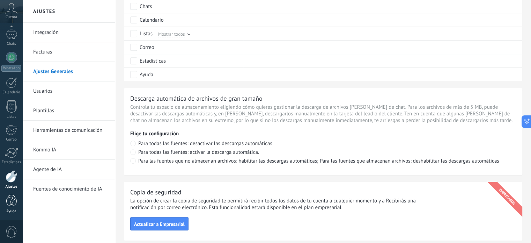
scroll to position [419, 0]
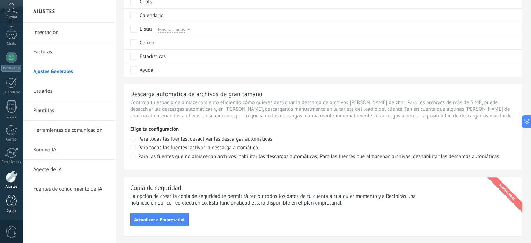
click at [11, 199] on div at bounding box center [11, 201] width 10 height 12
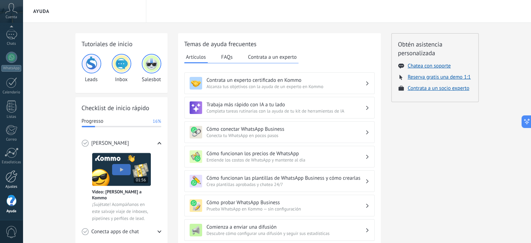
click at [12, 177] on div at bounding box center [12, 176] width 12 height 12
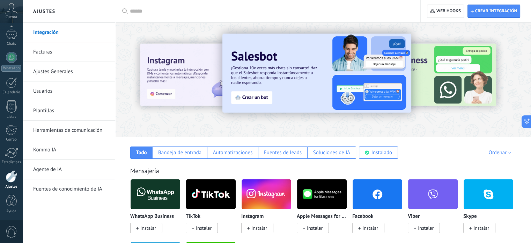
click at [52, 52] on link "Facturas" at bounding box center [70, 52] width 75 height 20
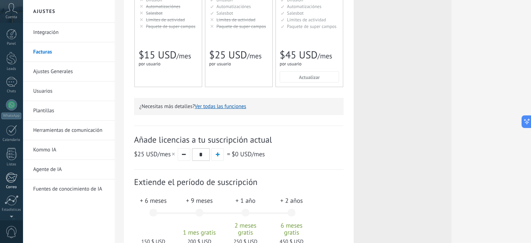
scroll to position [48, 0]
click at [16, 152] on div at bounding box center [12, 152] width 14 height 10
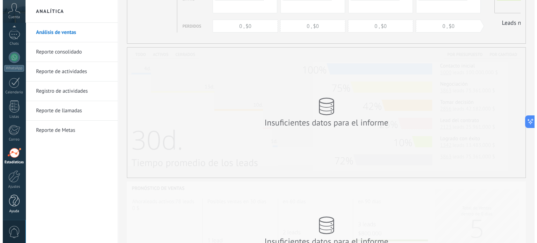
scroll to position [105, 0]
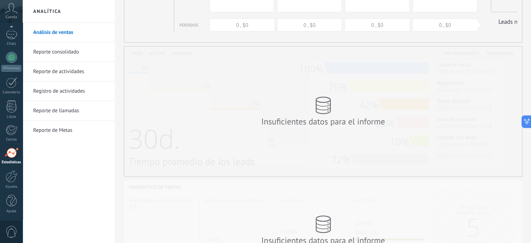
click at [14, 231] on span "0" at bounding box center [12, 232] width 12 height 12
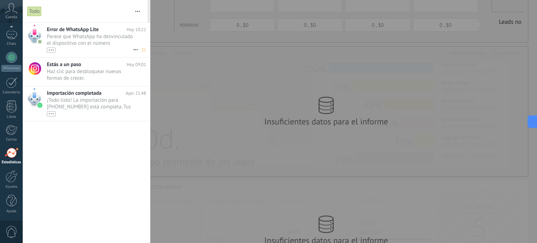
click at [74, 49] on div "•••" at bounding box center [90, 50] width 86 height 6
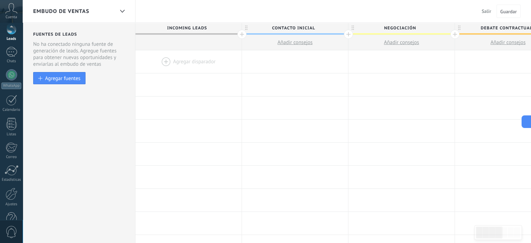
scroll to position [48, 0]
click at [13, 217] on div "Panel Leads Chats WhatsApp Clientes" at bounding box center [11, 100] width 23 height 239
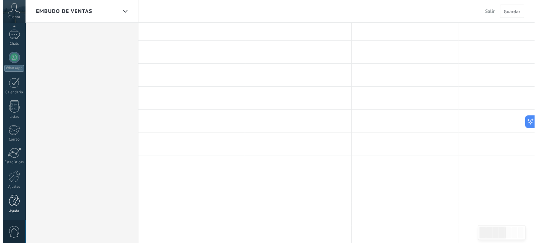
scroll to position [105, 0]
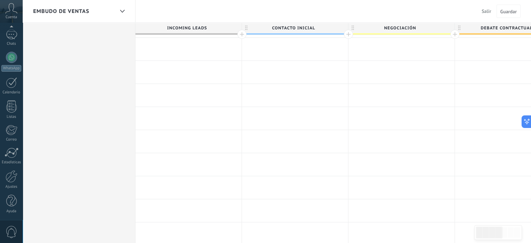
click at [14, 224] on div "0" at bounding box center [11, 231] width 23 height 23
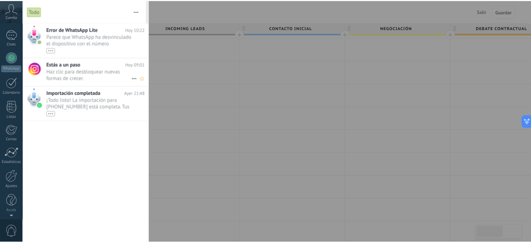
scroll to position [0, 0]
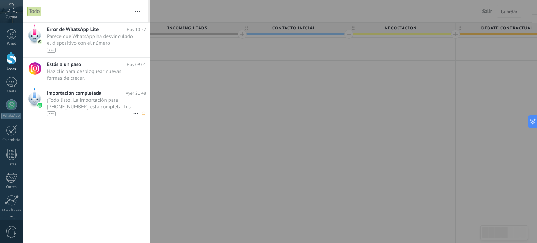
click at [105, 110] on span "¡Todo listo! La importación para +595 971 391900 está completa. Tus datos de Wh…" at bounding box center [90, 107] width 86 height 20
click at [51, 108] on span "¡Todo listo! La importación para +595 971 391900 está completa. Tus datos de Wh…" at bounding box center [90, 107] width 86 height 20
click at [247, 64] on div at bounding box center [268, 121] width 537 height 243
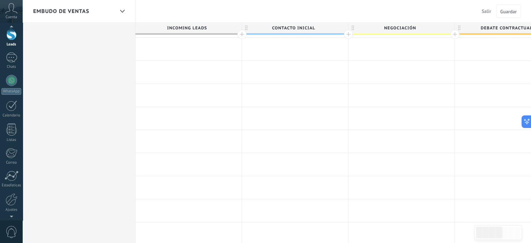
scroll to position [48, 0]
drag, startPoint x: 7, startPoint y: 202, endPoint x: 11, endPoint y: 215, distance: 13.8
drag, startPoint x: 11, startPoint y: 215, endPoint x: 6, endPoint y: 186, distance: 30.2
click at [6, 186] on div "Ajustes" at bounding box center [11, 186] width 20 height 5
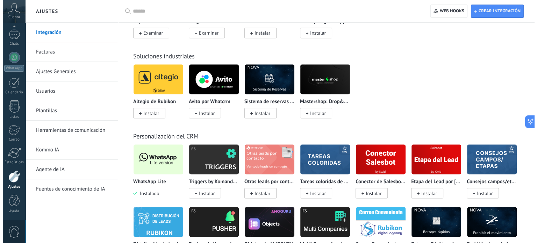
scroll to position [1362, 0]
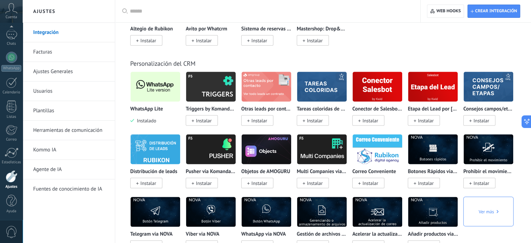
click at [148, 124] on span "Instalado" at bounding box center [145, 120] width 22 height 6
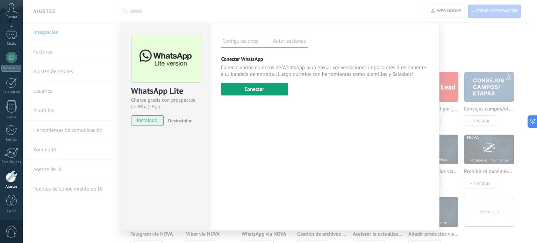
click at [249, 92] on button "Conectar" at bounding box center [254, 89] width 67 height 13
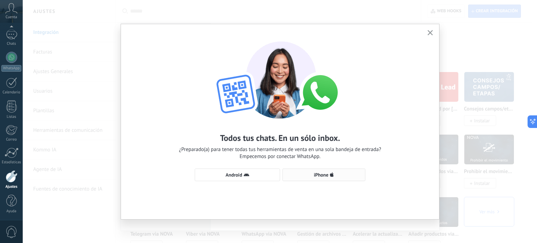
click at [302, 176] on span "iPhone" at bounding box center [323, 175] width 75 height 6
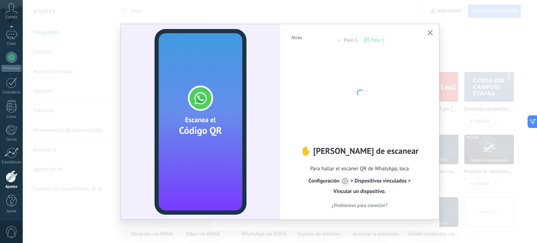
click at [430, 31] on icon "button" at bounding box center [429, 32] width 5 height 5
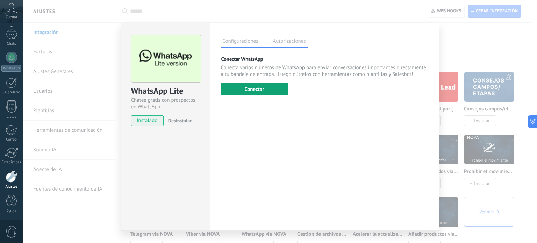
click at [277, 91] on button "Conectar" at bounding box center [254, 89] width 67 height 13
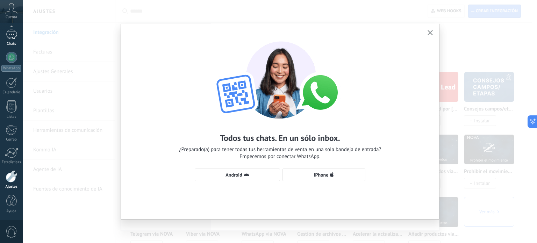
click at [8, 40] on link "Chats" at bounding box center [11, 37] width 23 height 17
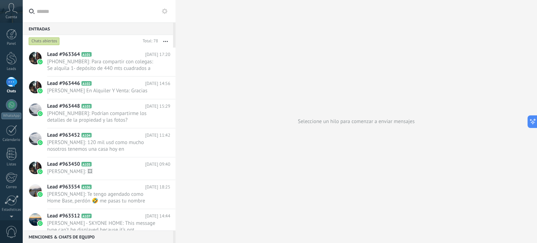
click at [166, 41] on icon "button" at bounding box center [165, 41] width 5 height 1
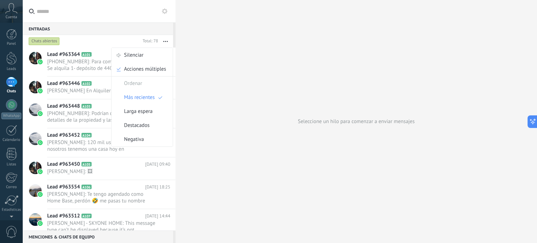
click at [162, 9] on icon at bounding box center [165, 11] width 6 height 6
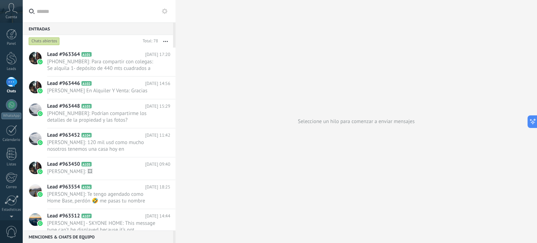
click at [162, 9] on div "Entradas 0 Chats abiertos Total: 78 Silenciar Acciones múltiples Ordenar Más re…" at bounding box center [99, 121] width 153 height 243
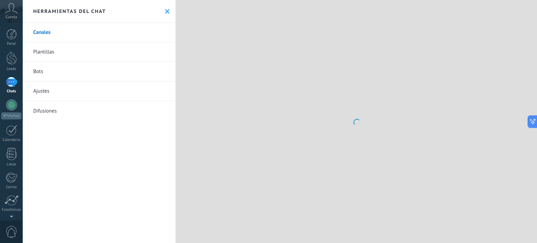
click at [165, 9] on icon at bounding box center [167, 11] width 5 height 5
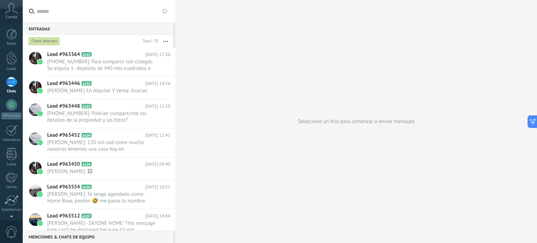
click at [8, 19] on span "Cuenta" at bounding box center [12, 17] width 12 height 5
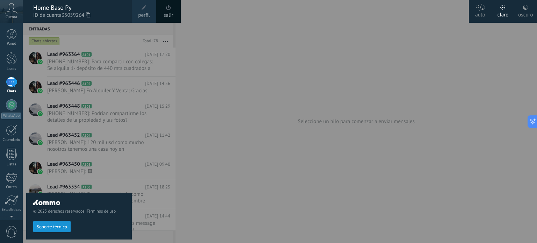
click at [8, 19] on span "Cuenta" at bounding box center [12, 17] width 12 height 5
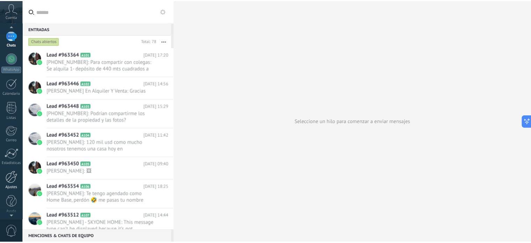
scroll to position [48, 0]
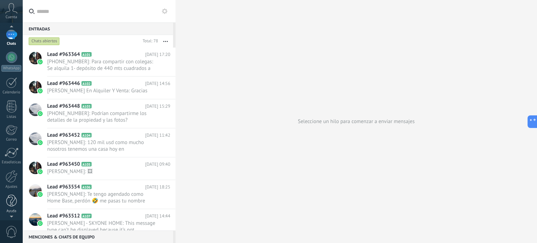
click at [12, 207] on link "Ayuda" at bounding box center [11, 204] width 23 height 19
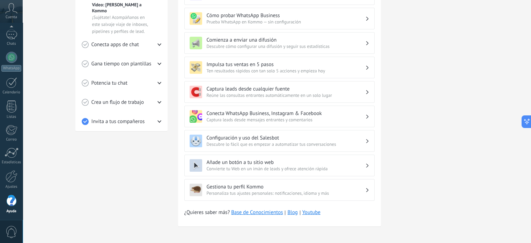
scroll to position [187, 0]
click at [271, 180] on div "Gestiona tu perfil Kommo Personaliza tus ajustes personales: notificaciones, id…" at bounding box center [279, 190] width 190 height 22
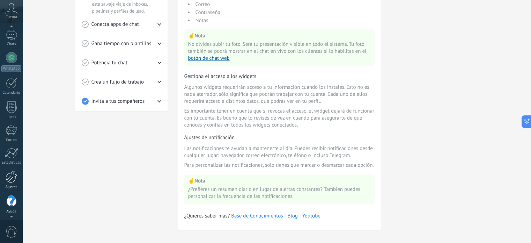
scroll to position [48, 0]
click at [10, 183] on link "Ajustes" at bounding box center [11, 179] width 23 height 19
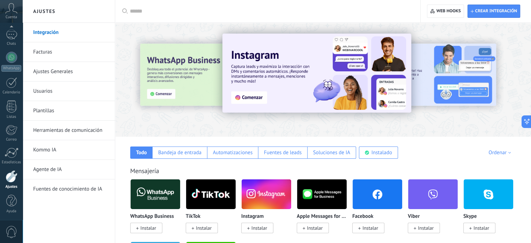
click at [57, 74] on link "Ajustes Generales" at bounding box center [70, 72] width 75 height 20
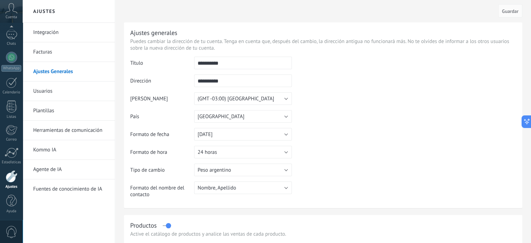
click at [61, 113] on link "Plantillas" at bounding box center [70, 111] width 75 height 20
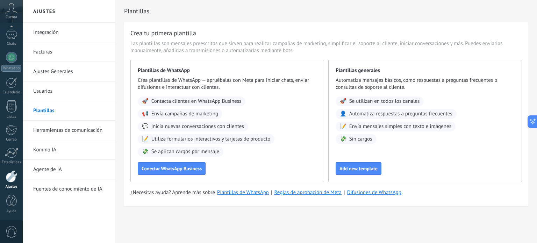
click at [65, 129] on link "Herramientas de comunicación" at bounding box center [70, 131] width 75 height 20
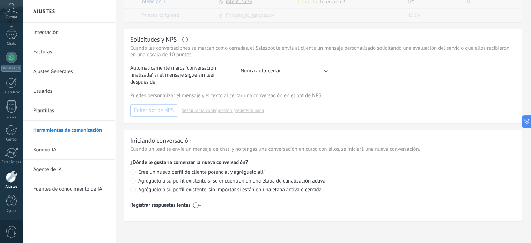
scroll to position [241, 0]
click at [67, 191] on link "Fuentes de conocimiento de IA" at bounding box center [70, 189] width 75 height 20
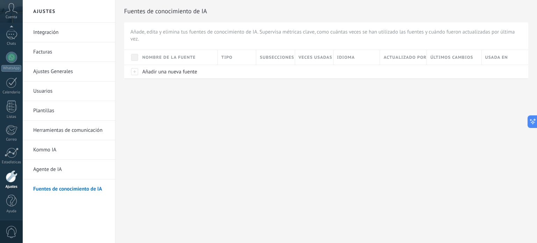
click at [61, 96] on link "Usuarios" at bounding box center [70, 91] width 75 height 20
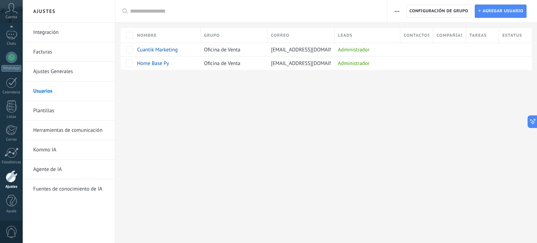
click at [80, 57] on link "Facturas" at bounding box center [70, 52] width 75 height 20
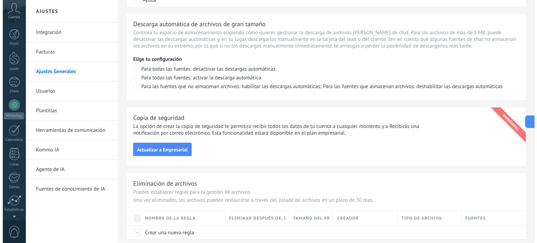
scroll to position [48, 0]
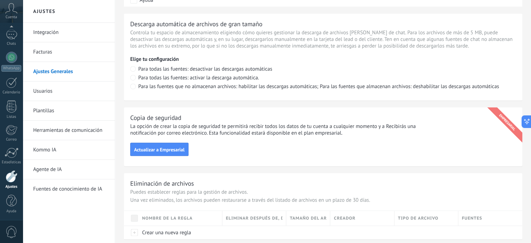
click at [5, 183] on link "Ajustes" at bounding box center [11, 179] width 23 height 19
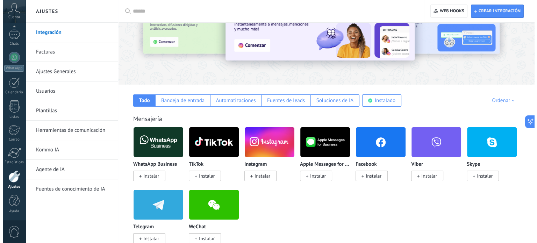
scroll to position [70, 0]
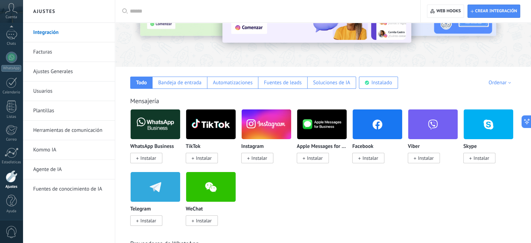
click at [157, 159] on span "Instalar" at bounding box center [146, 158] width 32 height 10
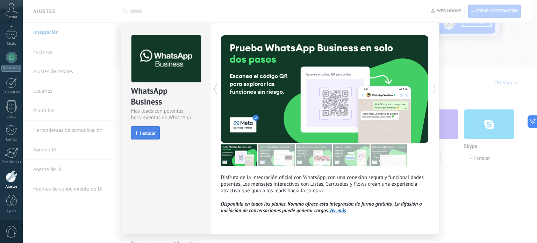
click at [152, 135] on span "Instalar" at bounding box center [148, 133] width 16 height 5
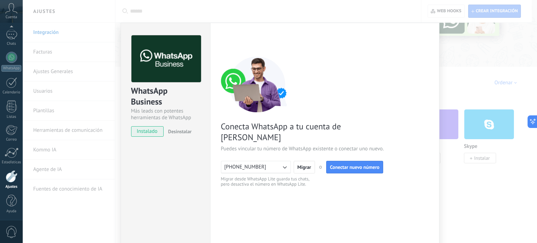
click at [264, 161] on button "[PHONE_NUMBER]" at bounding box center [256, 167] width 70 height 13
click at [368, 165] on span "Conectar nuevo número" at bounding box center [355, 167] width 50 height 5
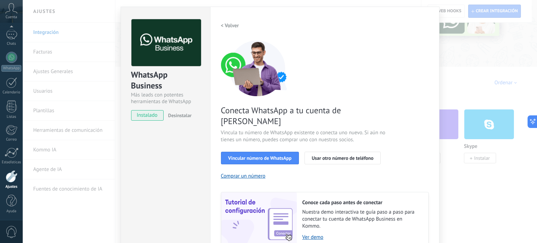
scroll to position [35, 0]
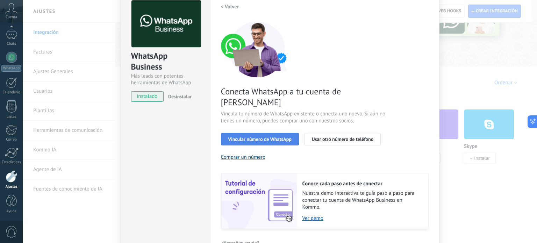
click at [278, 137] on span "Vincular número de WhatsApp" at bounding box center [259, 139] width 63 height 5
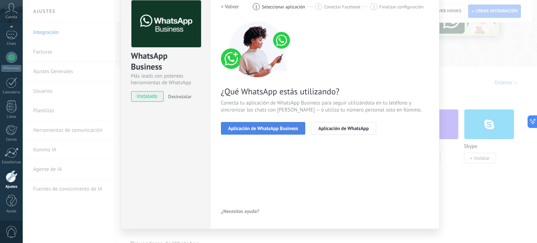
click at [277, 130] on span "Aplicación de WhatsApp Business" at bounding box center [263, 128] width 70 height 5
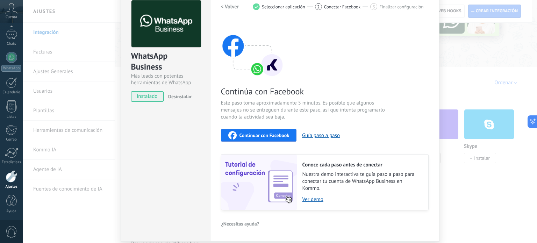
click at [277, 130] on button "Continuar con Facebook" at bounding box center [259, 135] width 76 height 13
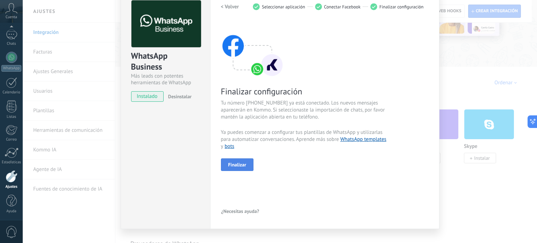
click at [243, 163] on span "Finalizar" at bounding box center [237, 164] width 18 height 5
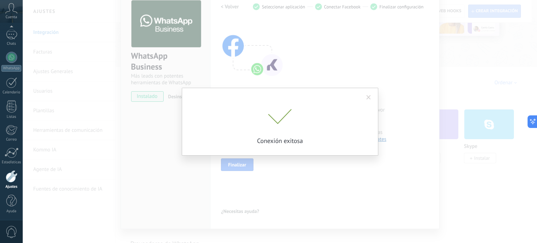
click at [369, 95] on span at bounding box center [368, 97] width 5 height 5
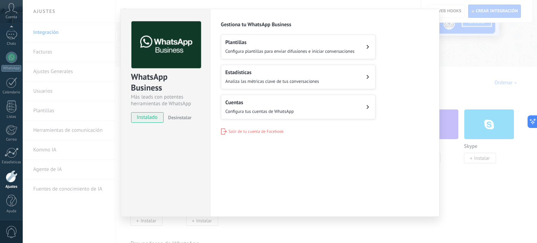
scroll to position [14, 0]
click at [278, 114] on button "Cuentas Configura tus cuentas de WhatsApp" at bounding box center [298, 107] width 154 height 24
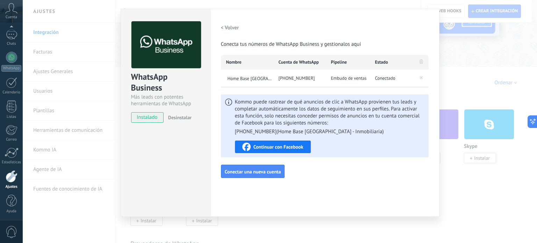
click at [230, 25] on h2 "< Volver" at bounding box center [230, 27] width 18 height 7
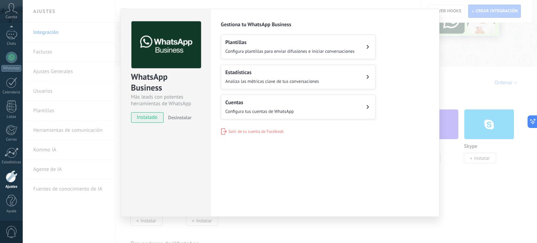
click at [240, 70] on h2 "Estadísticas" at bounding box center [272, 72] width 94 height 7
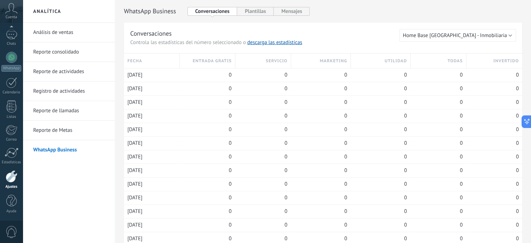
click at [68, 140] on link "WhatsApp Business" at bounding box center [70, 150] width 75 height 20
click at [68, 113] on link "Reporte de llamadas" at bounding box center [70, 111] width 75 height 20
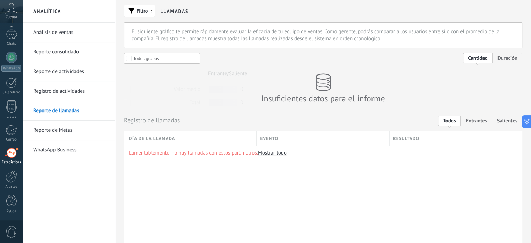
click at [64, 95] on link "Registro de actividades" at bounding box center [70, 91] width 75 height 20
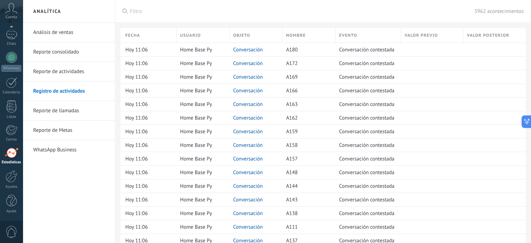
click at [59, 67] on link "Reporte de actividades" at bounding box center [70, 72] width 75 height 20
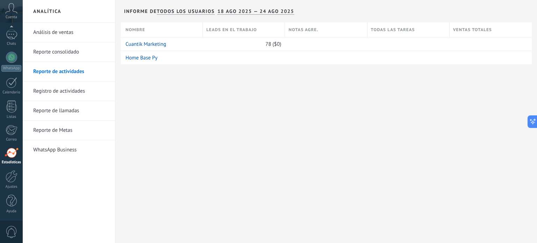
click at [53, 53] on link "Reporte consolidado" at bounding box center [70, 52] width 75 height 20
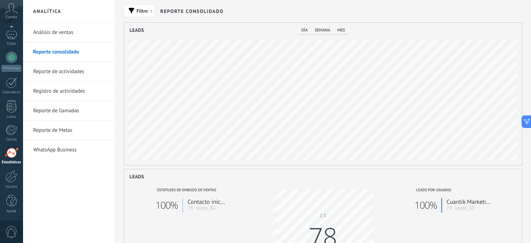
scroll to position [142, 398]
click at [52, 42] on link "Análisis de ventas" at bounding box center [70, 33] width 75 height 20
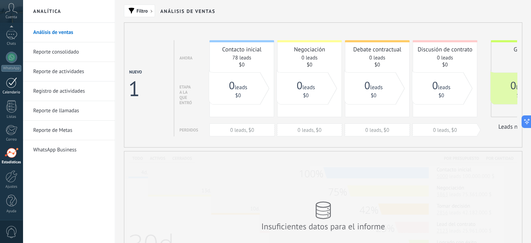
click at [14, 87] on div at bounding box center [11, 82] width 11 height 11
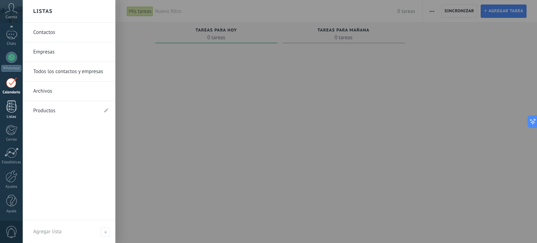
click at [16, 110] on div at bounding box center [11, 106] width 10 height 12
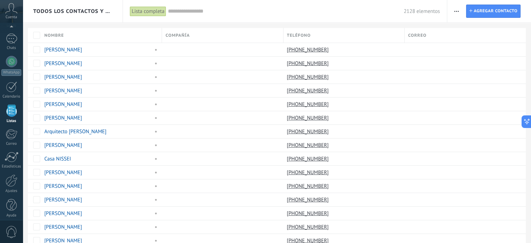
scroll to position [43, 0]
click at [32, 6] on div "Todos los contactos y empresas" at bounding box center [73, 11] width 100 height 22
click at [199, 12] on input "text" at bounding box center [286, 11] width 236 height 7
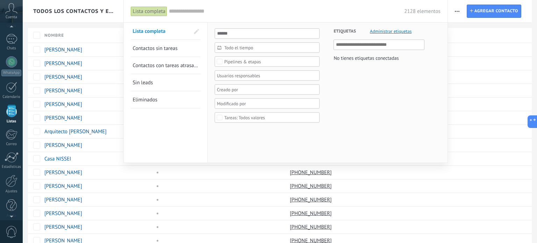
click at [392, 205] on div at bounding box center [268, 121] width 537 height 243
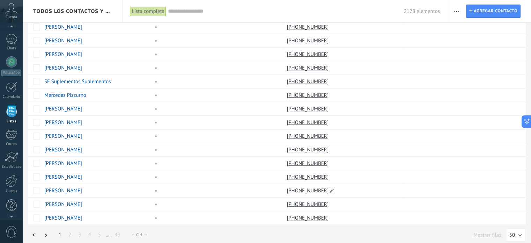
scroll to position [500, 0]
click at [73, 228] on link "2" at bounding box center [70, 234] width 10 height 14
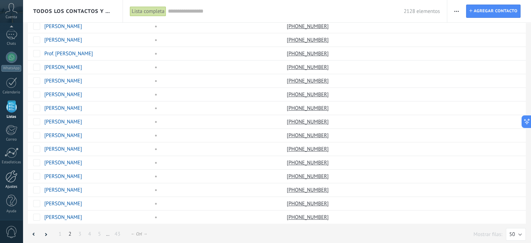
click at [7, 185] on div "Ajustes" at bounding box center [11, 186] width 20 height 5
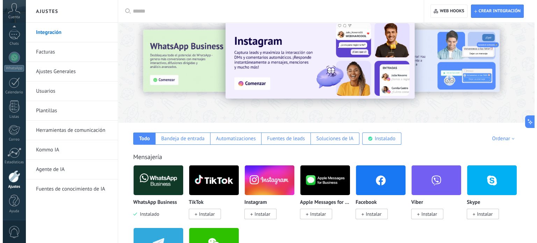
scroll to position [70, 0]
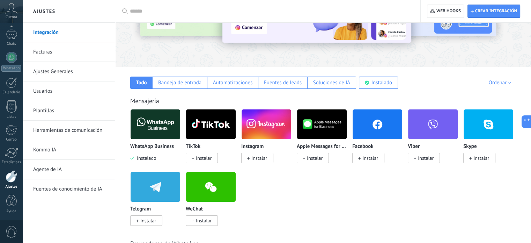
click at [159, 124] on img at bounding box center [156, 124] width 50 height 34
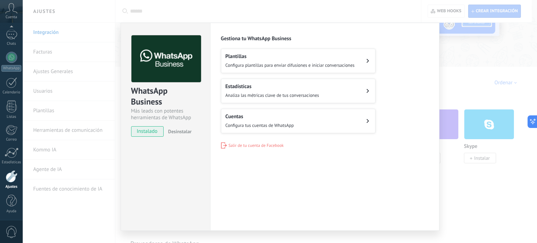
click at [255, 64] on span "Configura plantillas para enviar difusiones e iniciar conversaciones" at bounding box center [289, 65] width 129 height 6
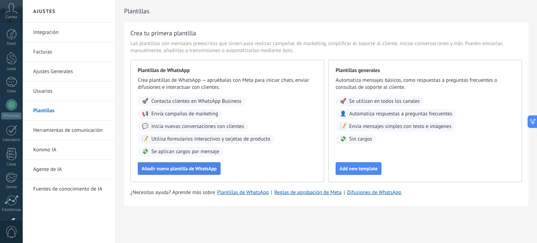
click at [151, 166] on span "Añadir nueva plantilla de WhatsApp" at bounding box center [178, 168] width 75 height 5
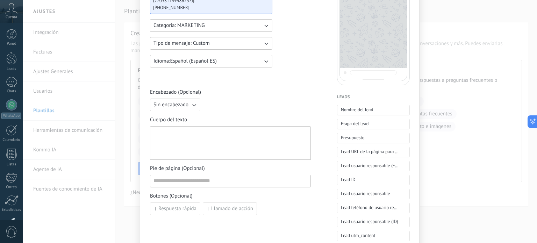
scroll to position [105, 0]
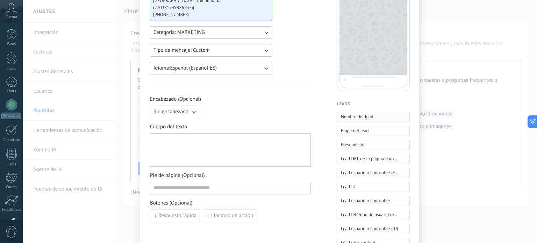
click at [363, 115] on span "Nombre del lead" at bounding box center [357, 116] width 32 height 7
type button "Nombre del lead"
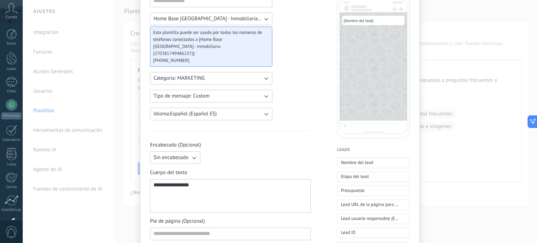
scroll to position [0, 0]
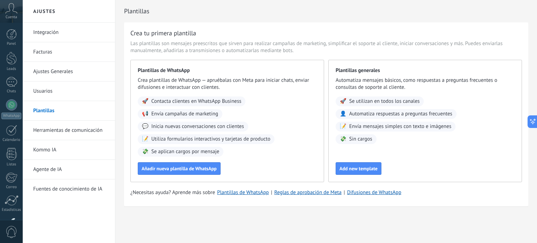
click at [67, 88] on link "Usuarios" at bounding box center [70, 91] width 75 height 20
